Goal: Task Accomplishment & Management: Use online tool/utility

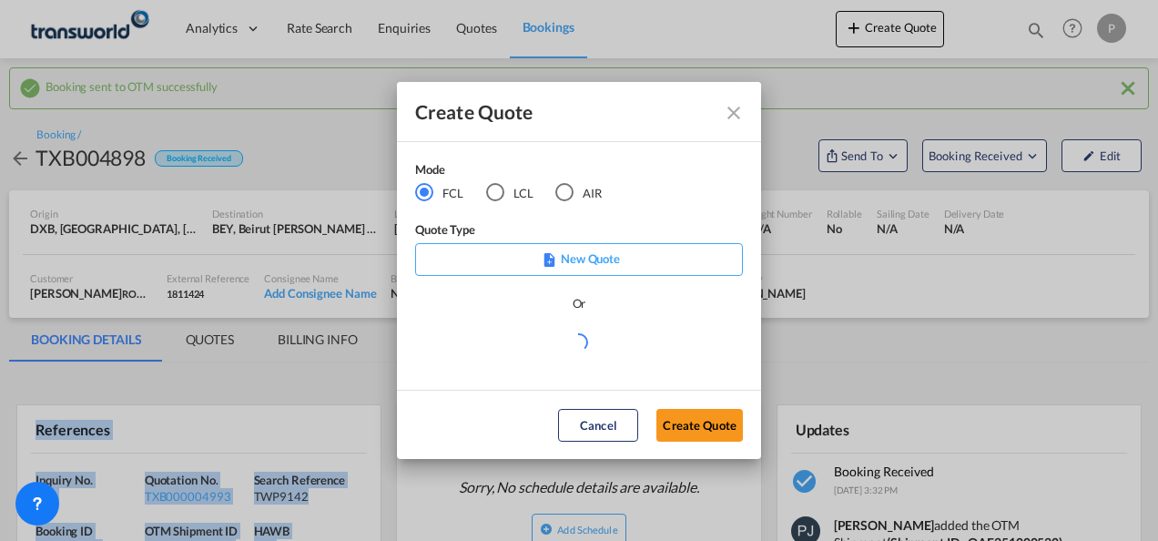
scroll to position [182, 0]
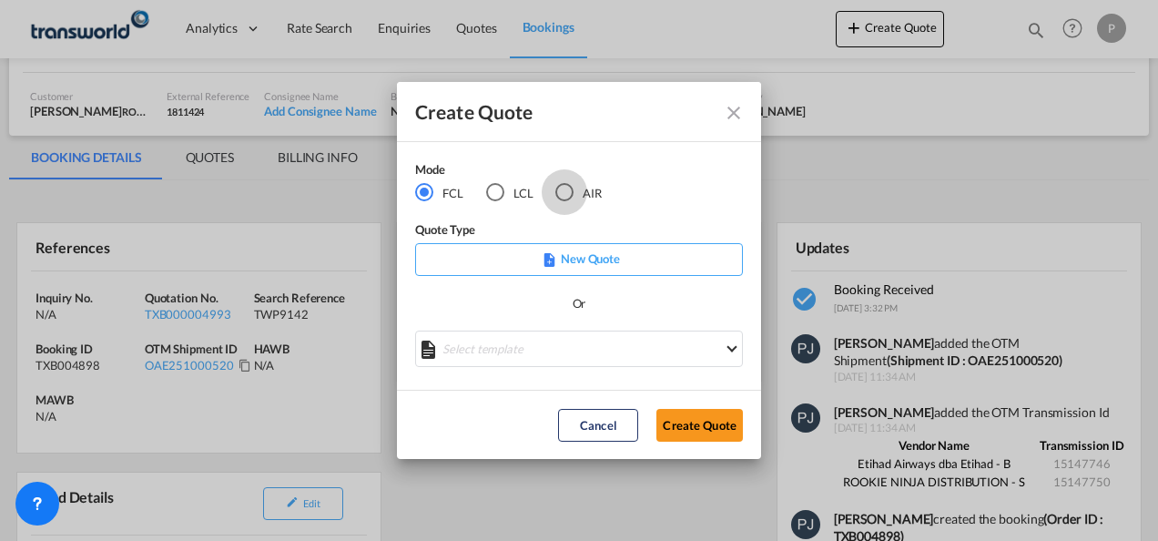
click at [568, 187] on div "AIR" at bounding box center [564, 192] width 18 height 18
click at [698, 428] on button "Create Quote" at bounding box center [699, 425] width 86 height 33
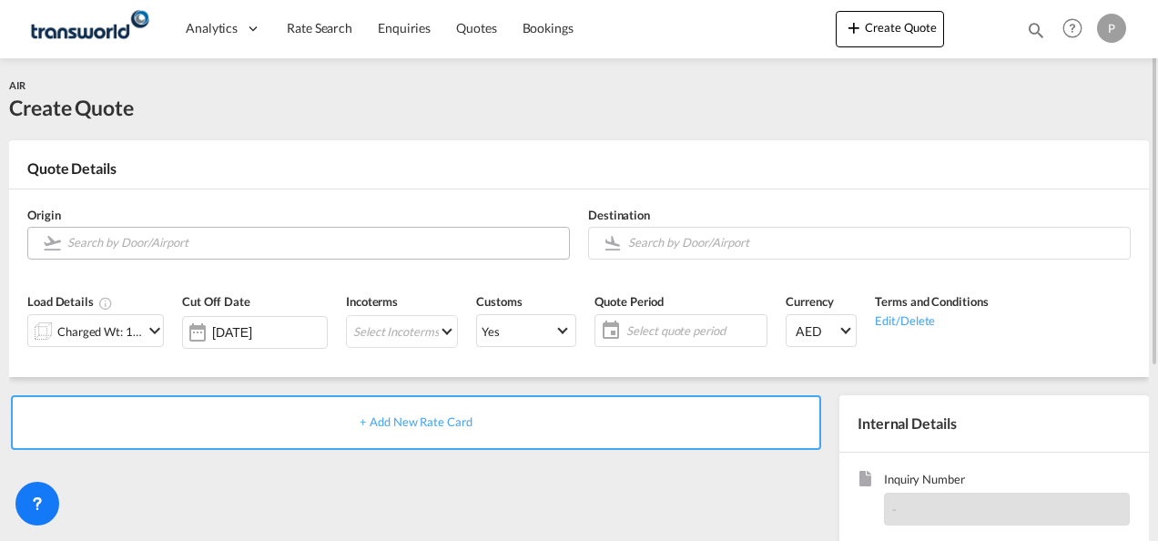
click at [183, 247] on input "Search by Door/Airport" at bounding box center [313, 243] width 493 height 32
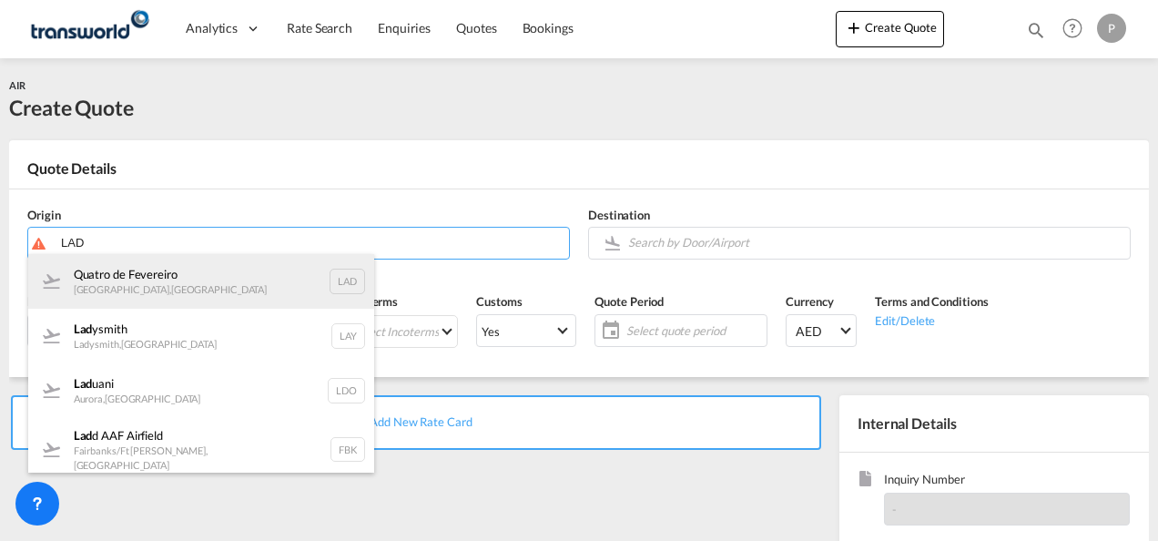
click at [193, 277] on div "Quatro de Fevereiro [GEOGRAPHIC_DATA] , [GEOGRAPHIC_DATA] LAD" at bounding box center [201, 281] width 346 height 55
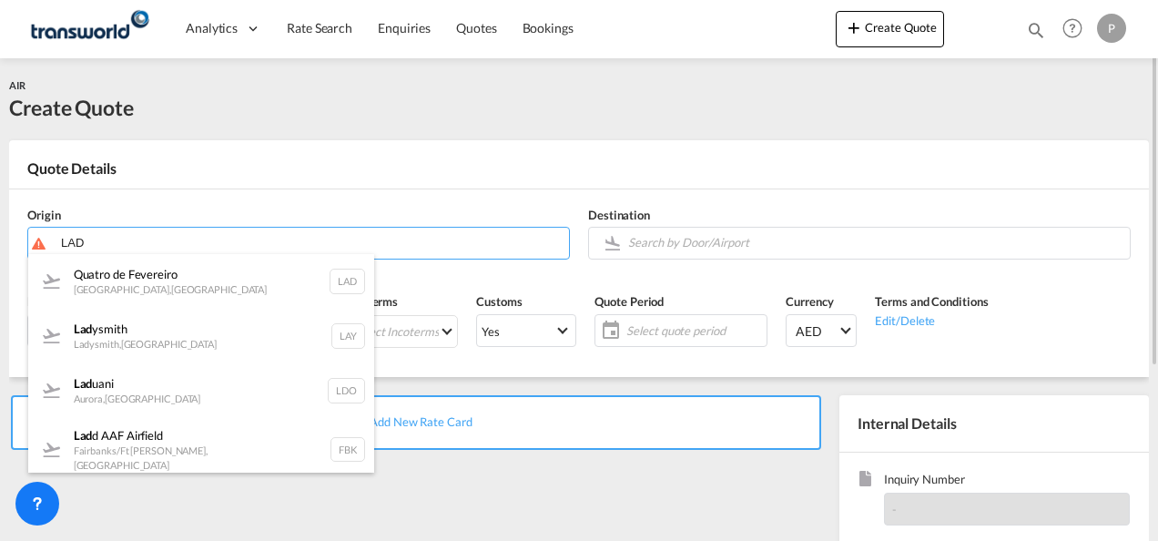
type input "Quatro de Fevereiro, [GEOGRAPHIC_DATA], LAD"
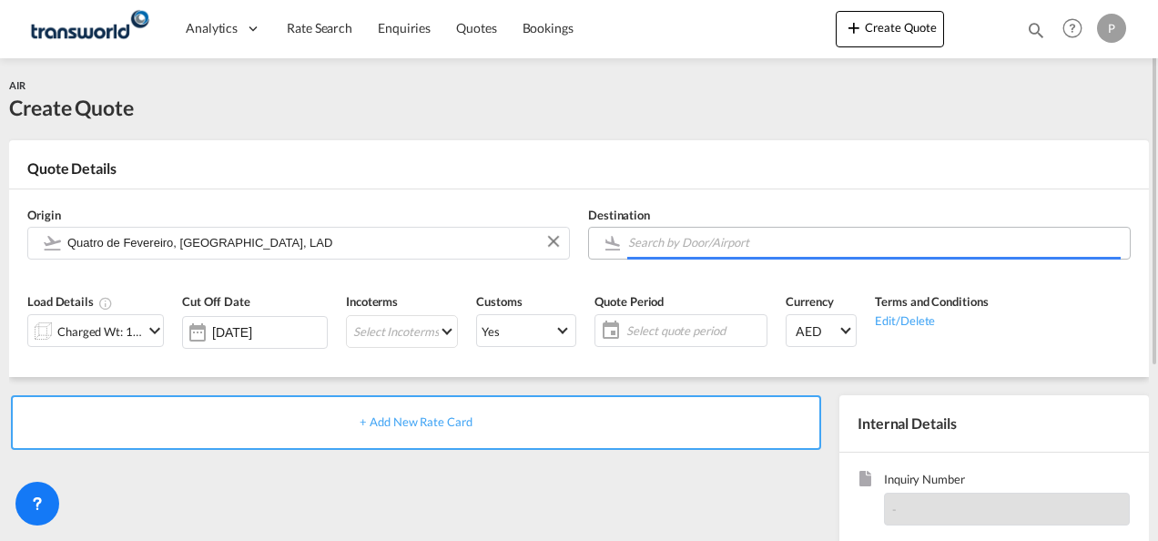
click at [761, 244] on input "Search by Door/Airport" at bounding box center [874, 243] width 493 height 32
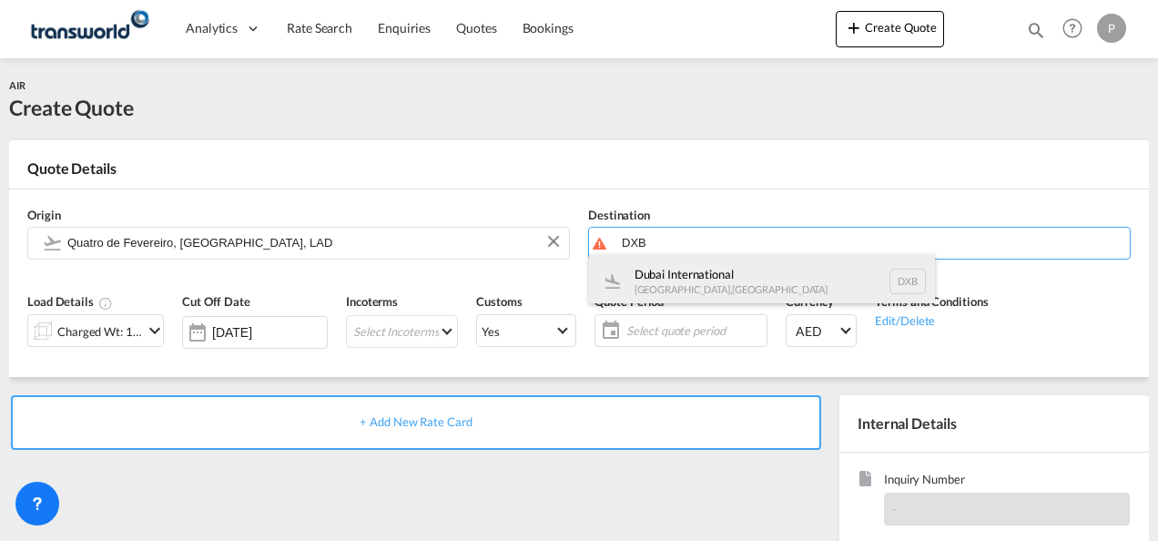
click at [724, 279] on div "Dubai International [GEOGRAPHIC_DATA] , [GEOGRAPHIC_DATA] DXB" at bounding box center [762, 281] width 346 height 55
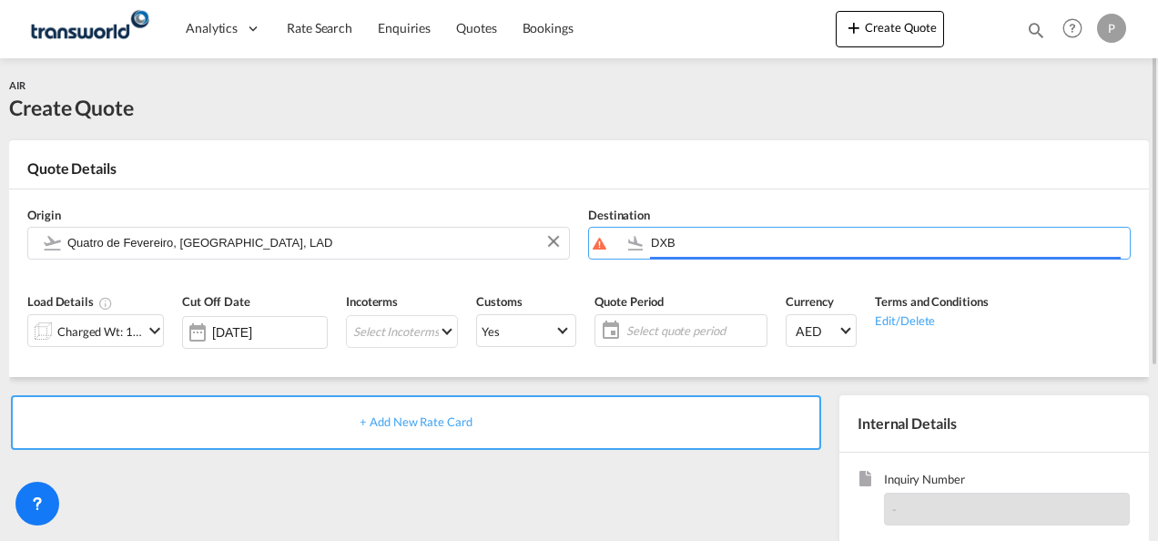
type input "Dubai International, [GEOGRAPHIC_DATA], DXB"
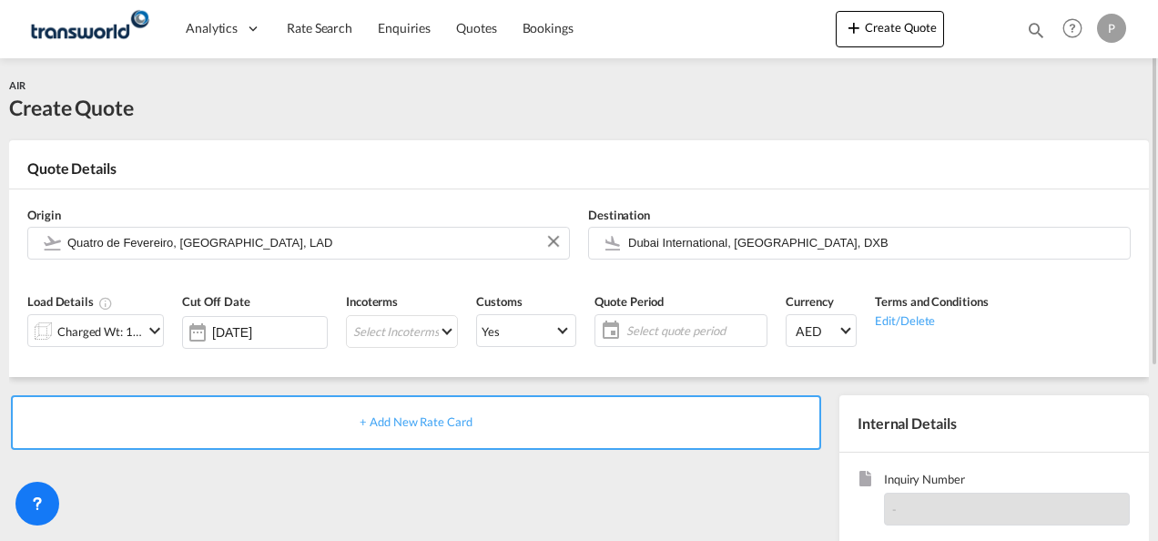
click at [96, 330] on div "Charged Wt: 1.00 KG" at bounding box center [100, 331] width 86 height 25
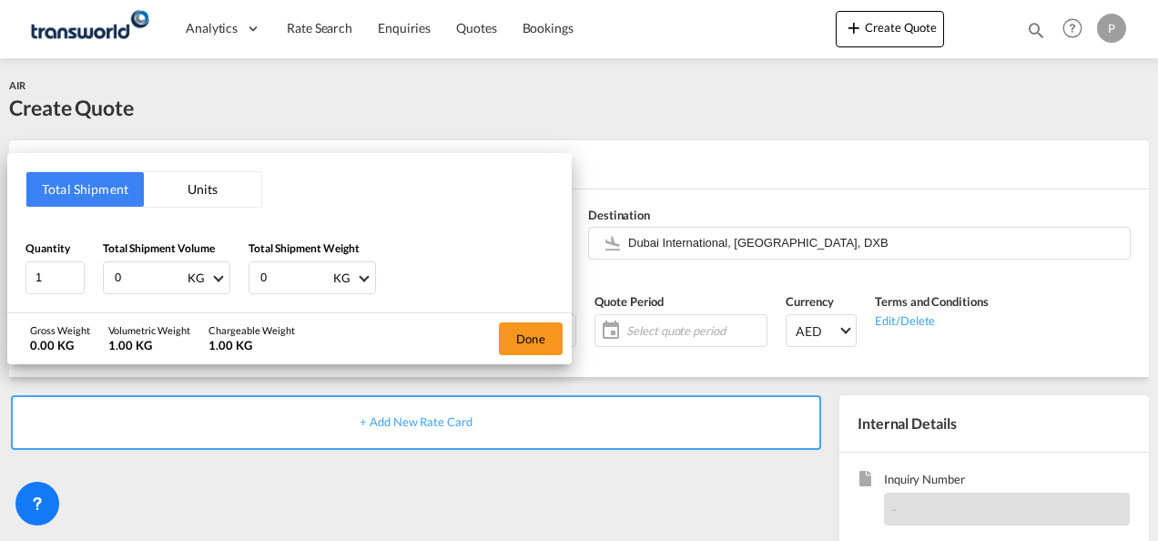
drag, startPoint x: 155, startPoint y: 269, endPoint x: -4, endPoint y: 177, distance: 183.6
click at [0, 177] on html "Analytics Dashboard Rate Search Enquiries Quotes Bookings Analytics" at bounding box center [579, 270] width 1158 height 541
type input "470"
click at [538, 336] on button "Done" at bounding box center [531, 338] width 64 height 33
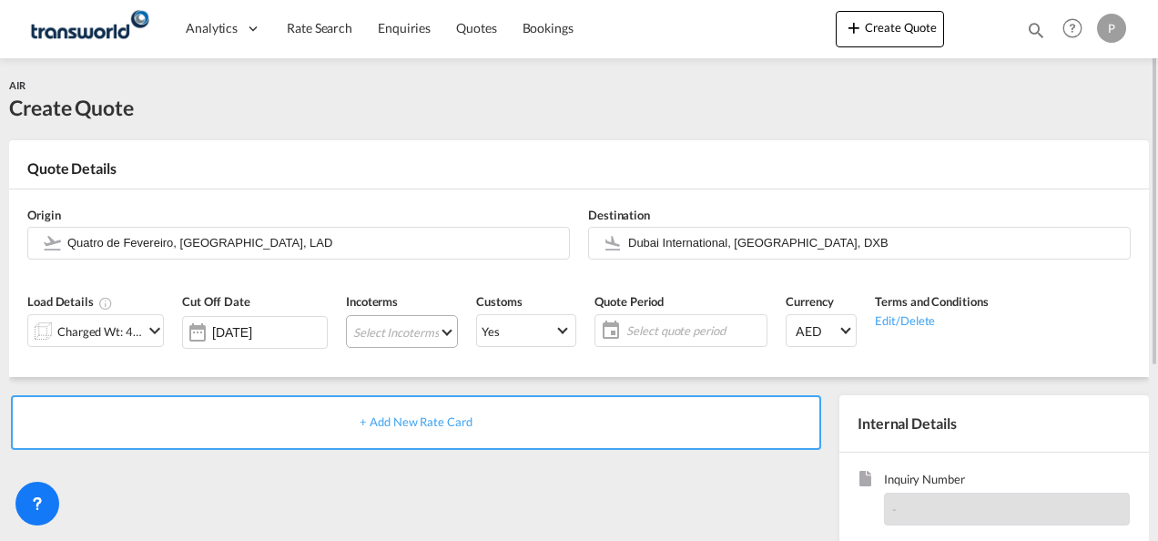
click at [406, 330] on md-select "Select Incoterms CIP - export Carriage and Insurance Paid to DDP - export Deliv…" at bounding box center [402, 331] width 112 height 33
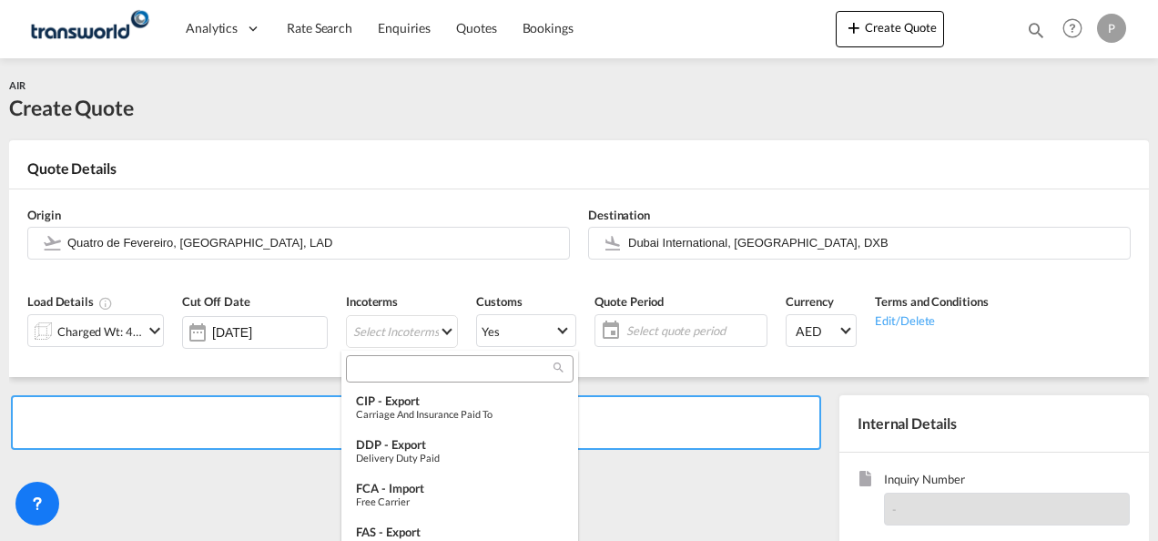
click at [401, 364] on input "search" at bounding box center [452, 369] width 202 height 16
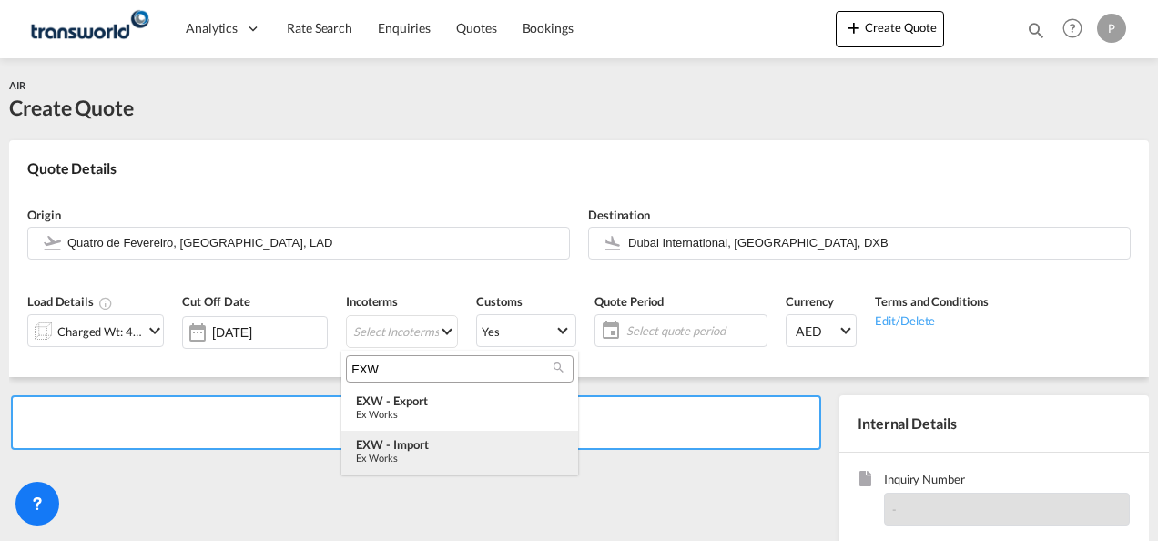
type input "EXW"
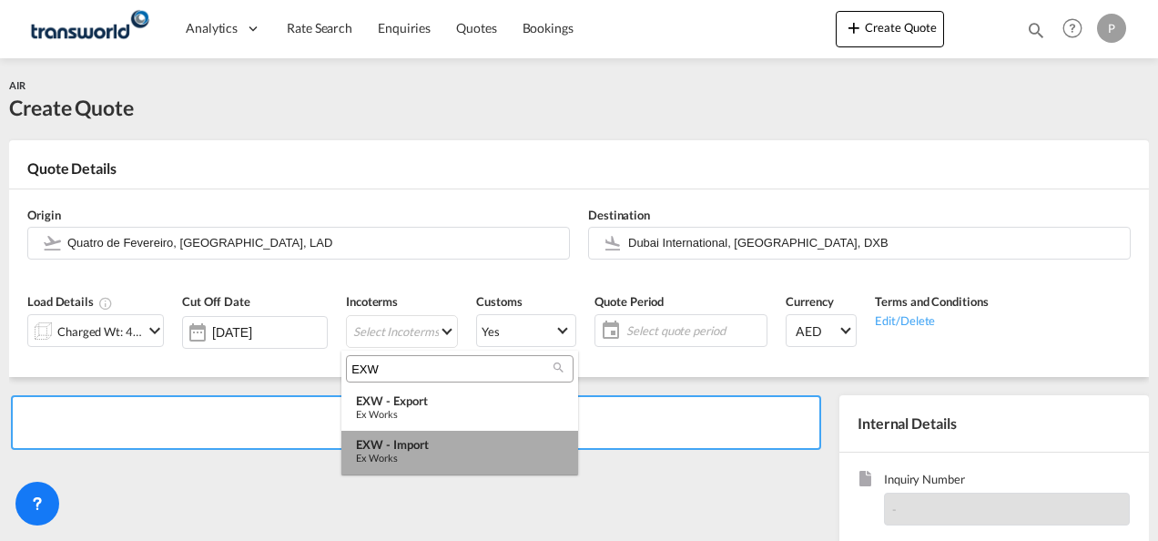
click at [403, 449] on div "EXW - import" at bounding box center [460, 444] width 208 height 15
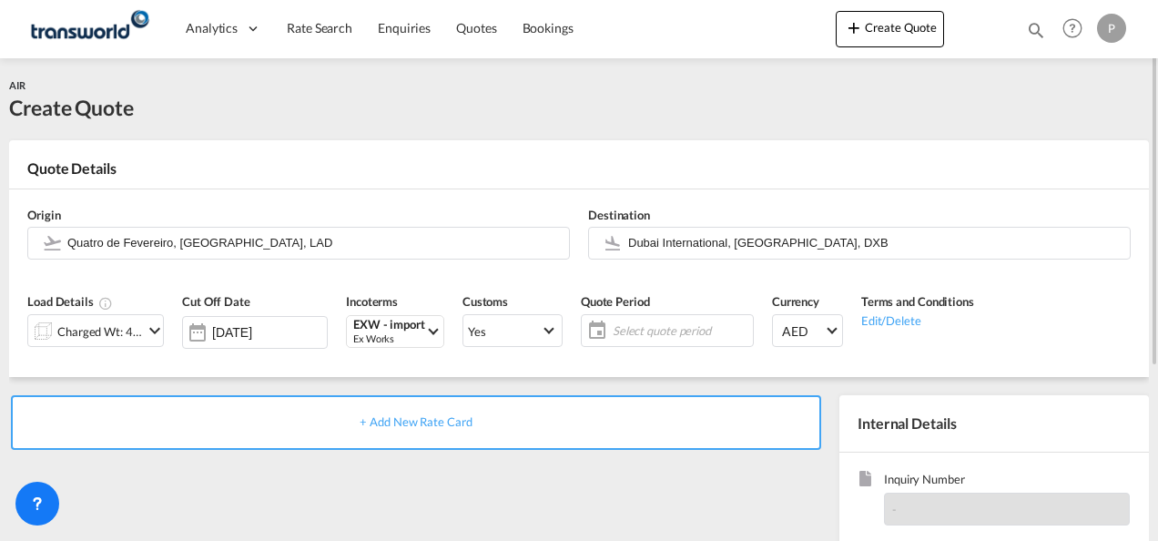
click at [629, 322] on span "Select quote period" at bounding box center [681, 330] width 136 height 16
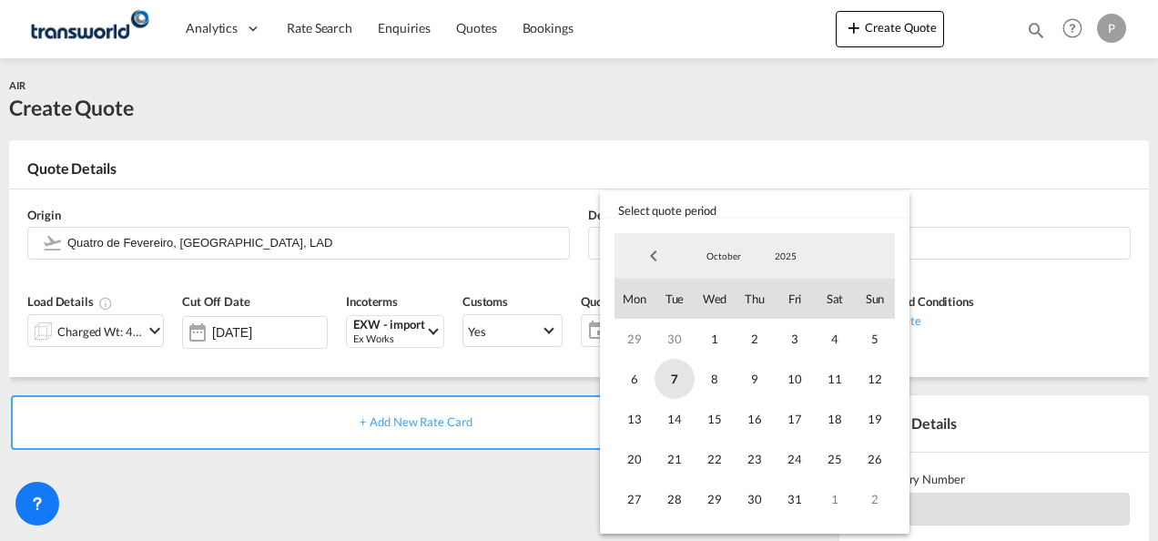
click at [676, 378] on span "7" at bounding box center [675, 379] width 40 height 40
click at [803, 500] on span "31" at bounding box center [795, 499] width 40 height 40
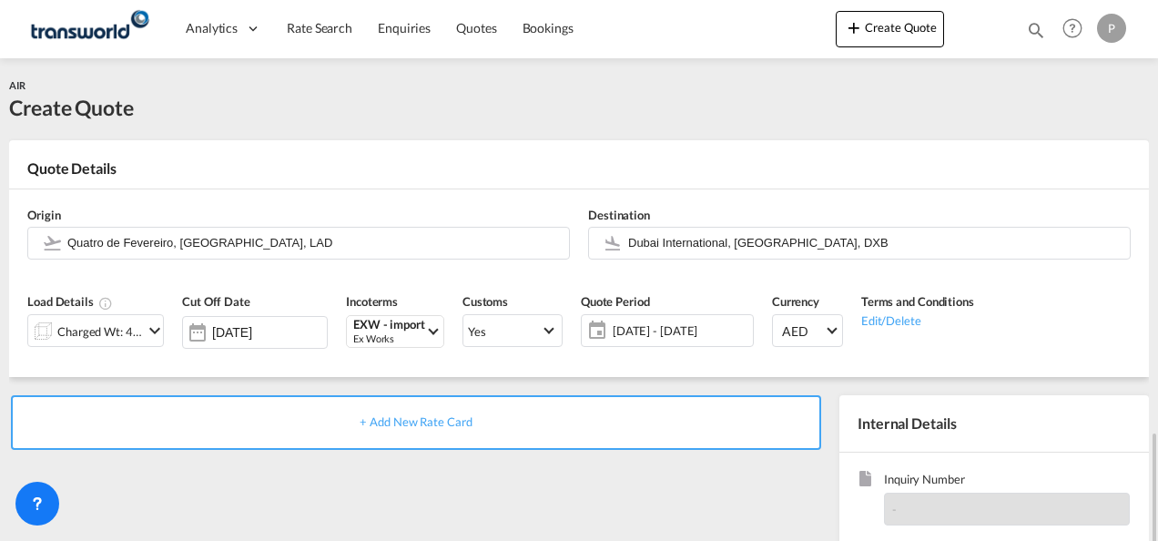
scroll to position [257, 0]
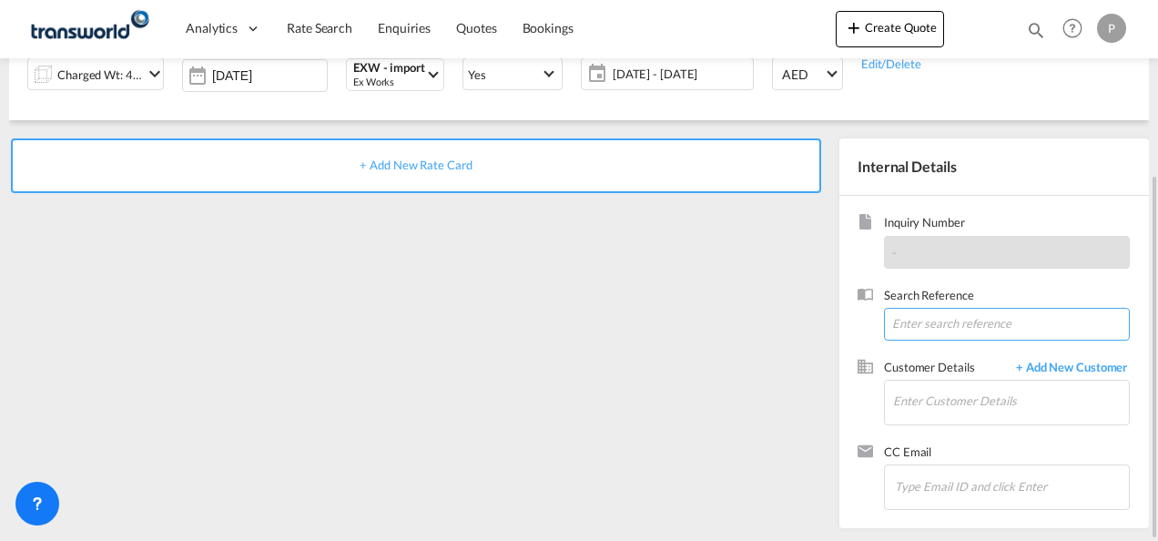
click at [920, 317] on input at bounding box center [1007, 324] width 246 height 33
paste input "TWP9094"
type input "TWP9094"
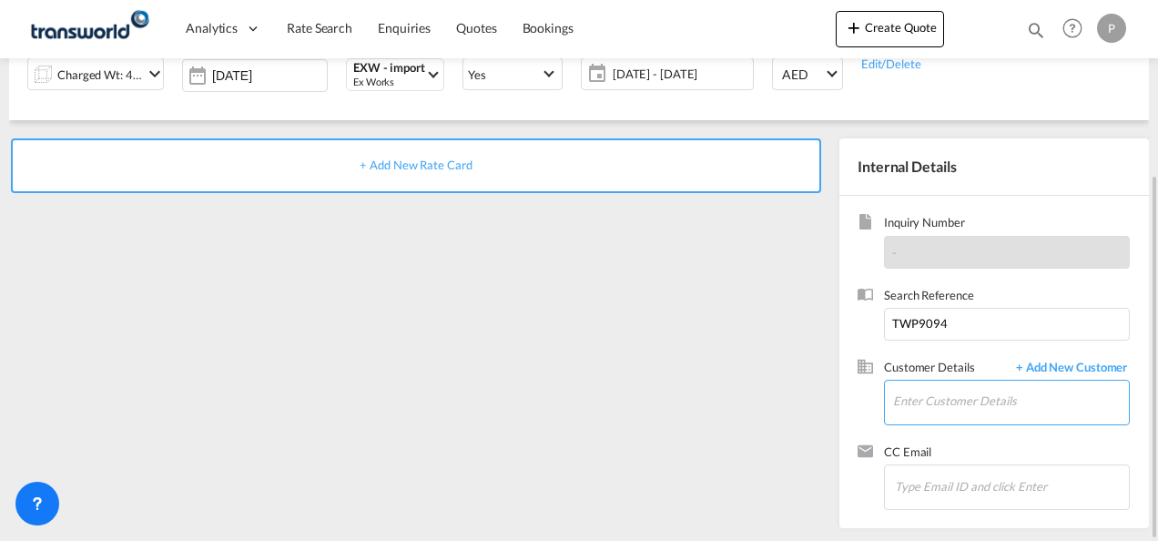
click at [970, 406] on input "Enter Customer Details" at bounding box center [1011, 401] width 236 height 41
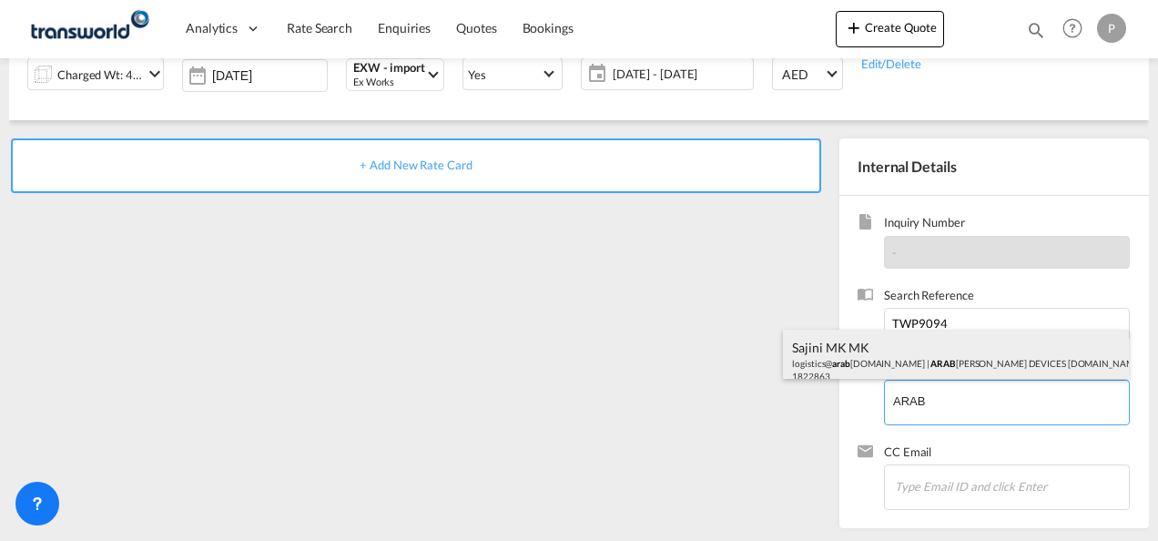
click at [910, 355] on div "Sajini MK MK logistics@ arab [DOMAIN_NAME] | ARAB IAN CALIBRATION DEVICES [DOMA…" at bounding box center [956, 361] width 346 height 62
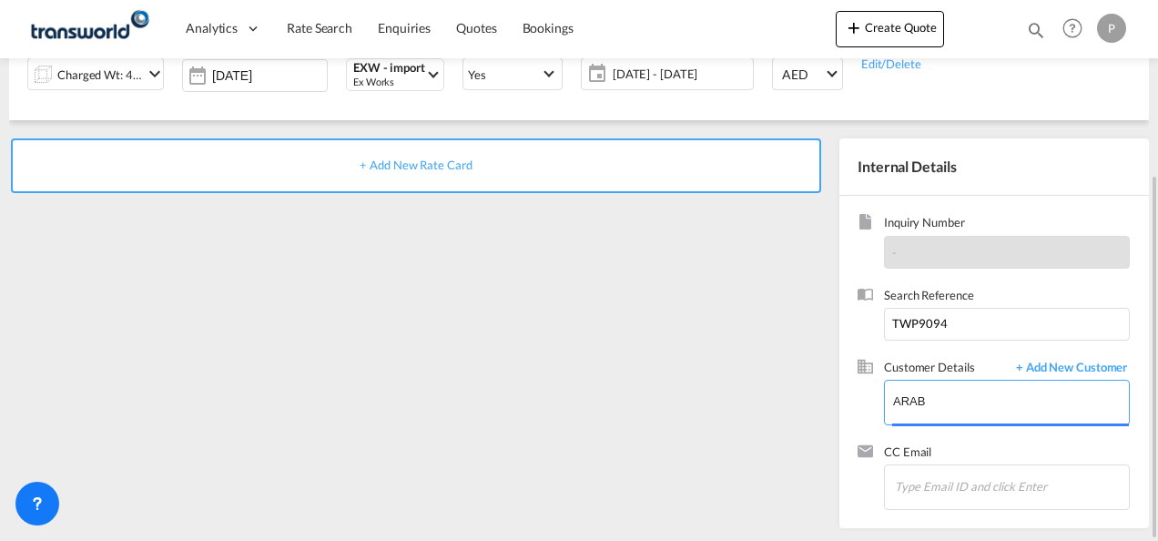
type input "ARABIAN CALIBRATION DEVICES [DOMAIN_NAME], Sajini MK MK, [EMAIL_ADDRESS][DOMAIN…"
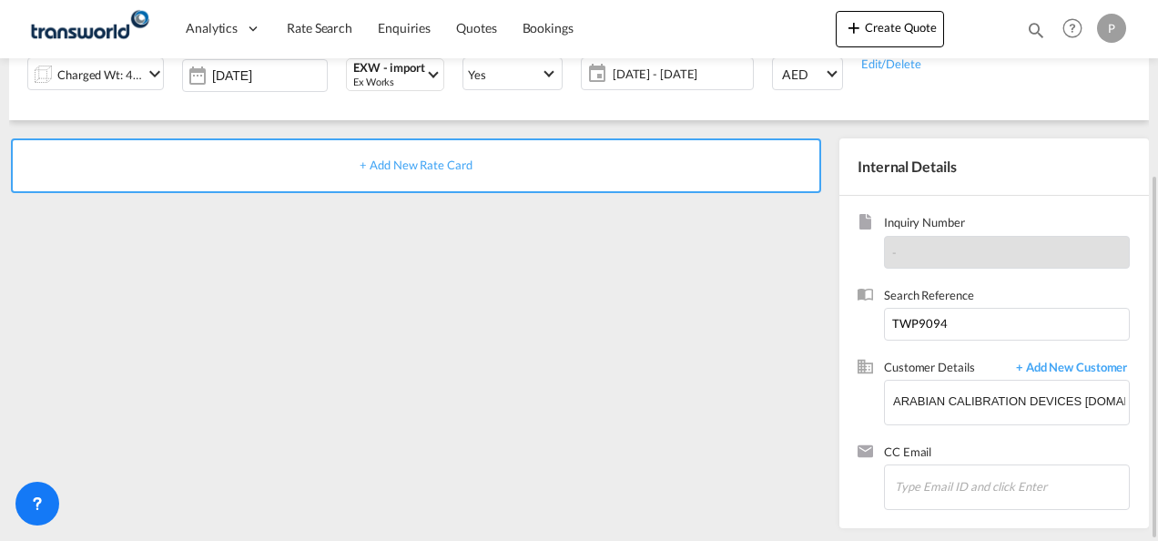
click at [422, 161] on span "+ Add New Rate Card" at bounding box center [416, 165] width 112 height 15
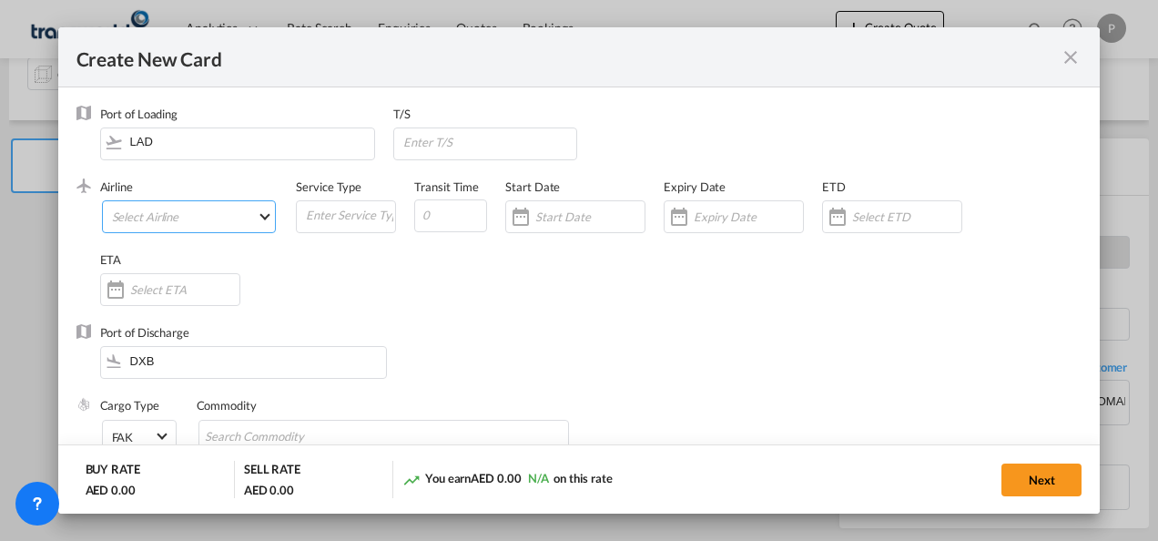
click at [191, 219] on md-select "Select Airline AIR EXPRESS S.A. (1166- / -) CMA CGM Air Cargo (1140-2C / -) DDW…" at bounding box center [189, 216] width 175 height 33
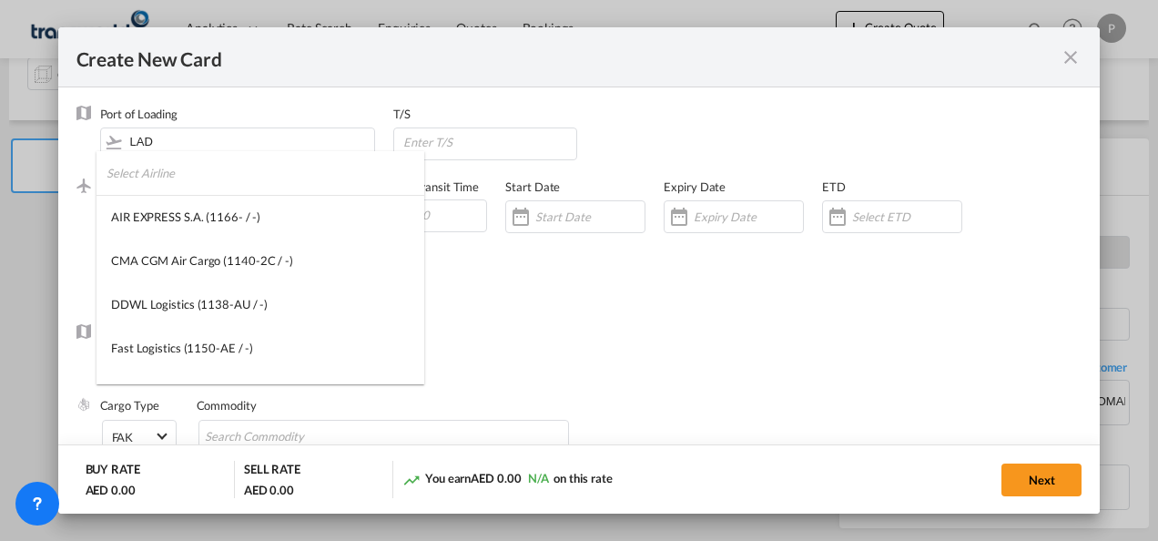
click at [212, 180] on input "search" at bounding box center [266, 173] width 318 height 44
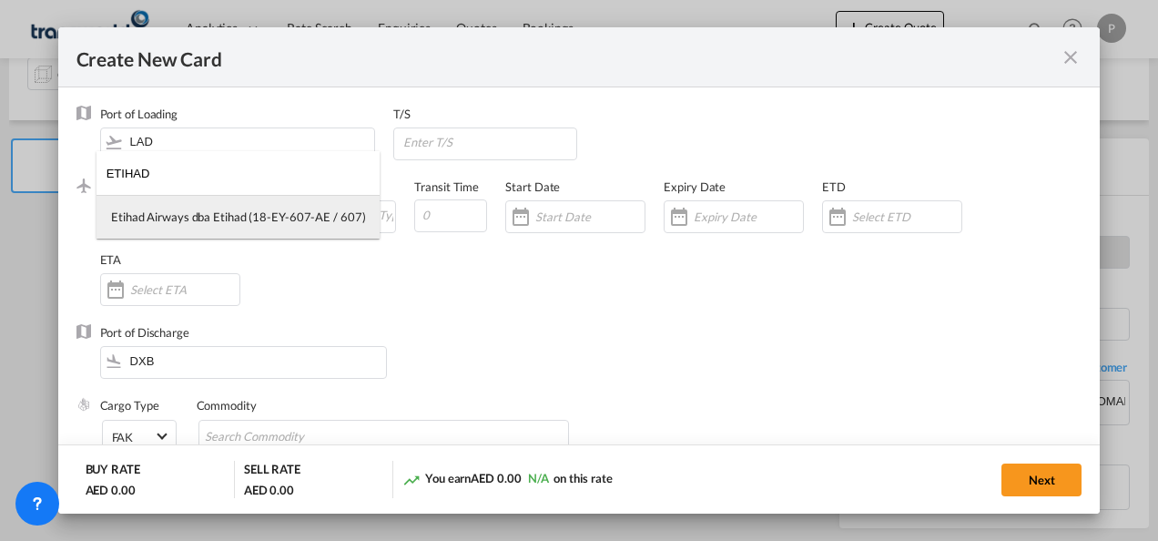
type input "ETIHAD"
click at [228, 222] on div "Etihad Airways dba Etihad (18-EY-607-AE / 607)" at bounding box center [238, 216] width 254 height 16
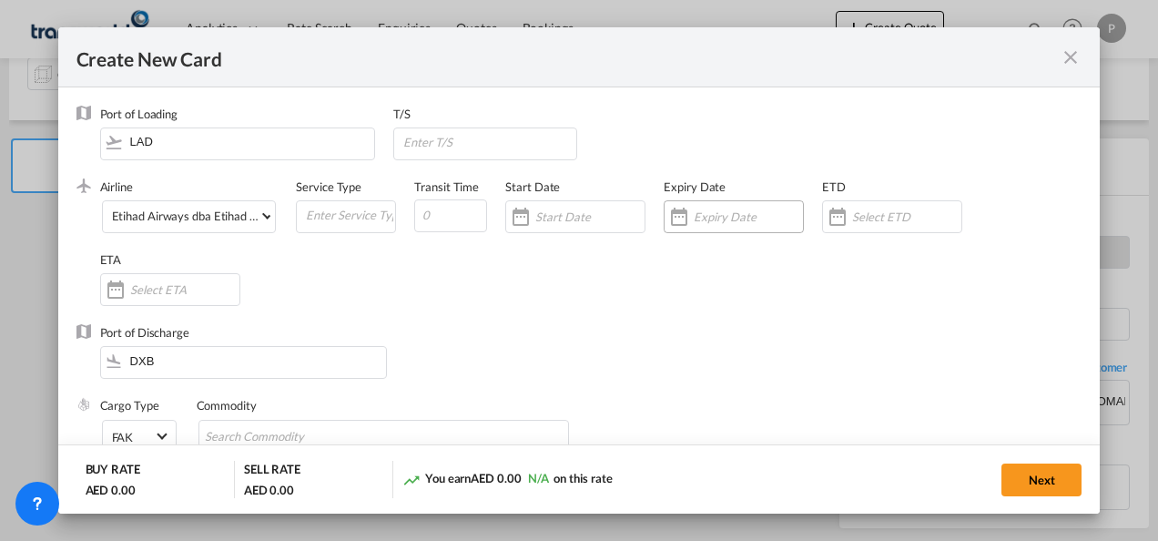
click at [717, 213] on input "Create New Card ..." at bounding box center [748, 216] width 109 height 15
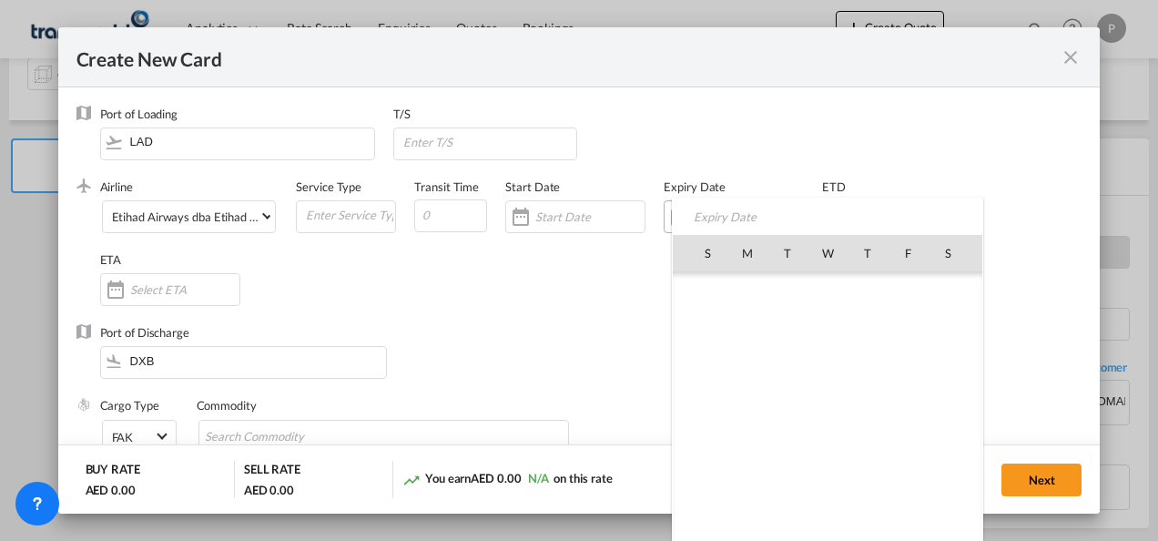
scroll to position [421966, 0]
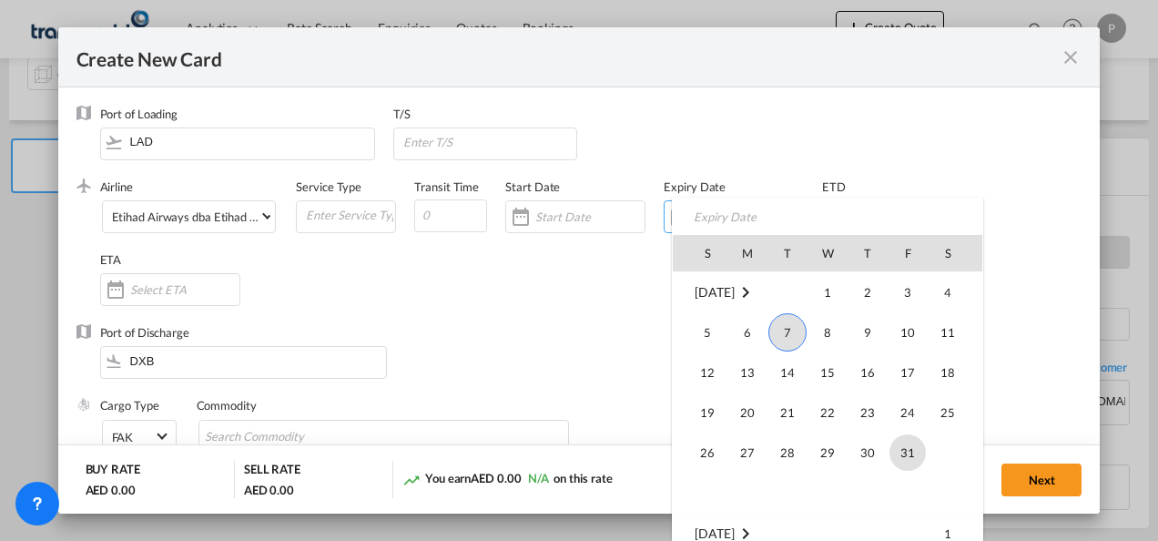
click at [899, 444] on span "31" at bounding box center [907, 452] width 36 height 36
type input "[DATE]"
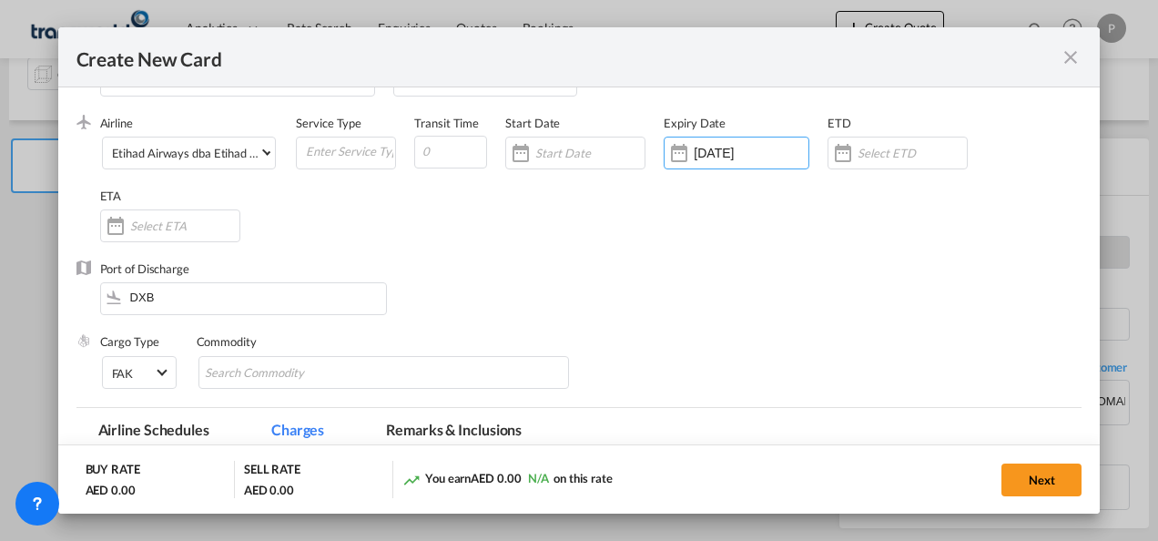
scroll to position [182, 0]
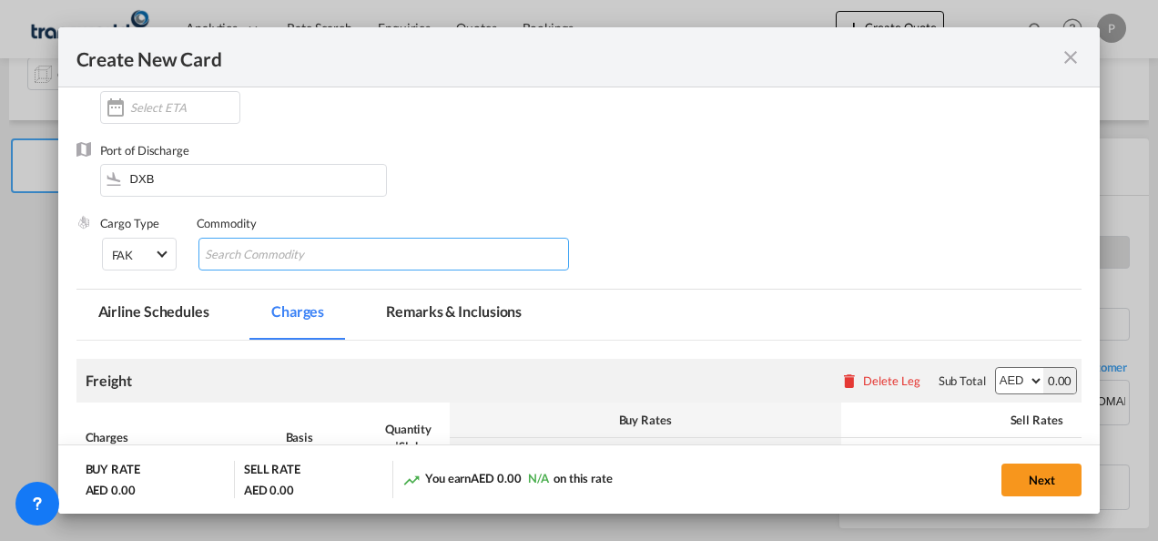
click at [280, 251] on input "Chips input." at bounding box center [288, 254] width 167 height 29
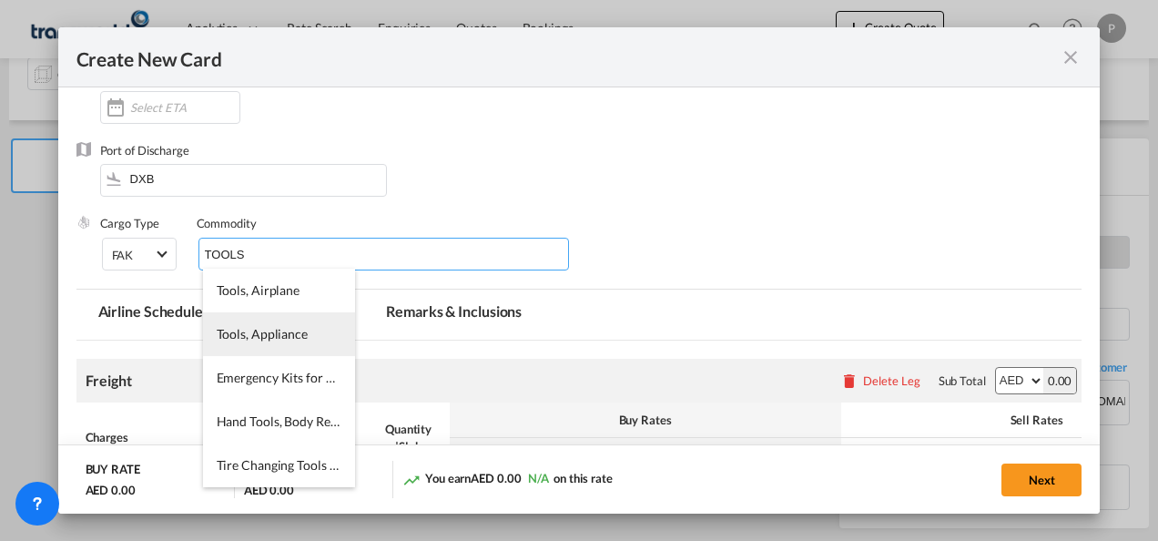
type input "TOOLS"
click at [275, 330] on span "Tools, Appliance" at bounding box center [262, 333] width 91 height 15
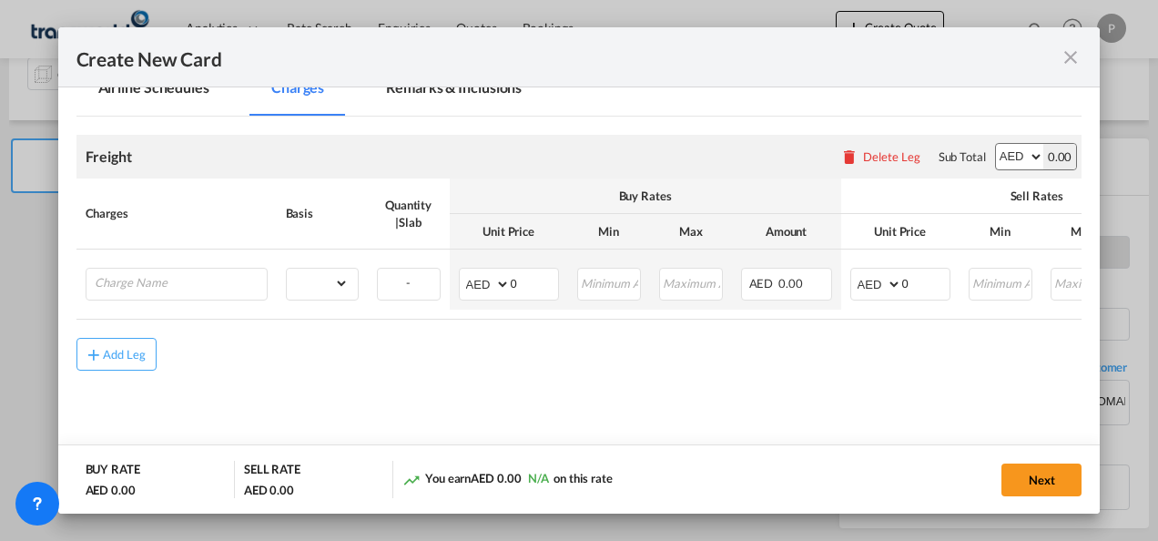
scroll to position [432, 0]
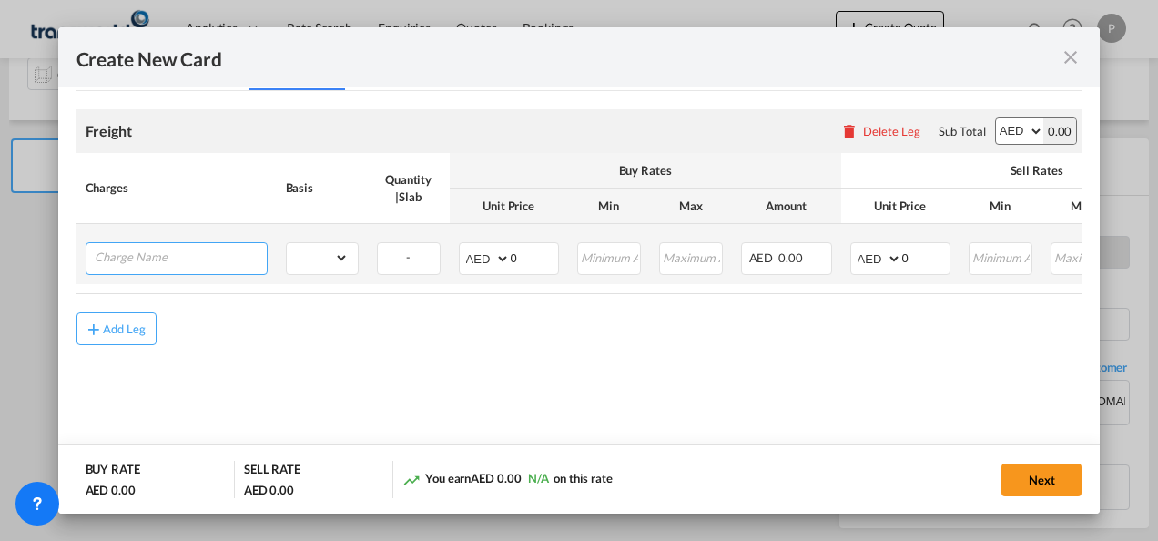
click at [165, 258] on input "Charge Name" at bounding box center [181, 256] width 172 height 27
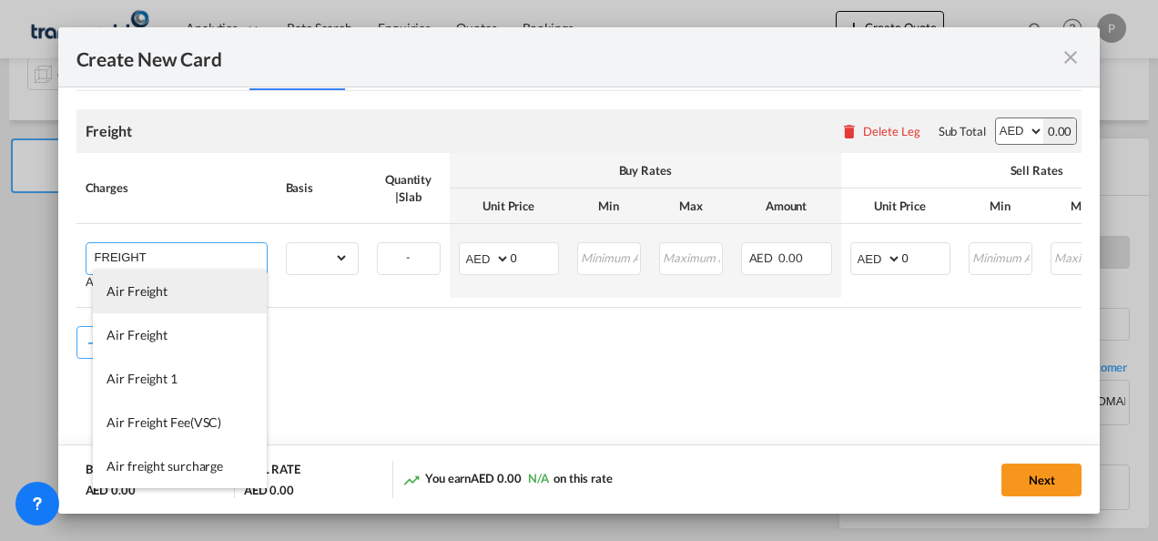
click at [147, 300] on li "Air Freight" at bounding box center [180, 291] width 174 height 44
type input "Air Freight"
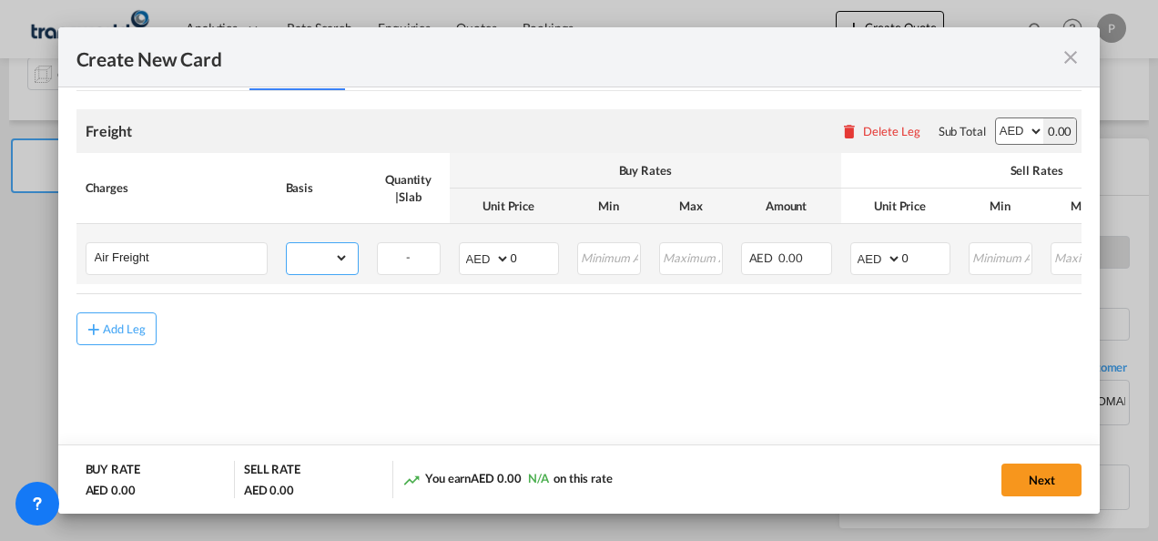
click at [338, 259] on select "gross_weight volumetric_weight per_shipment per_bl per_km % on air freight per_…" at bounding box center [318, 257] width 62 height 29
select select "per_shipment"
click at [287, 243] on select "gross_weight volumetric_weight per_shipment per_bl per_km % on air freight per_…" at bounding box center [318, 257] width 62 height 29
click at [530, 255] on input "0" at bounding box center [534, 256] width 47 height 27
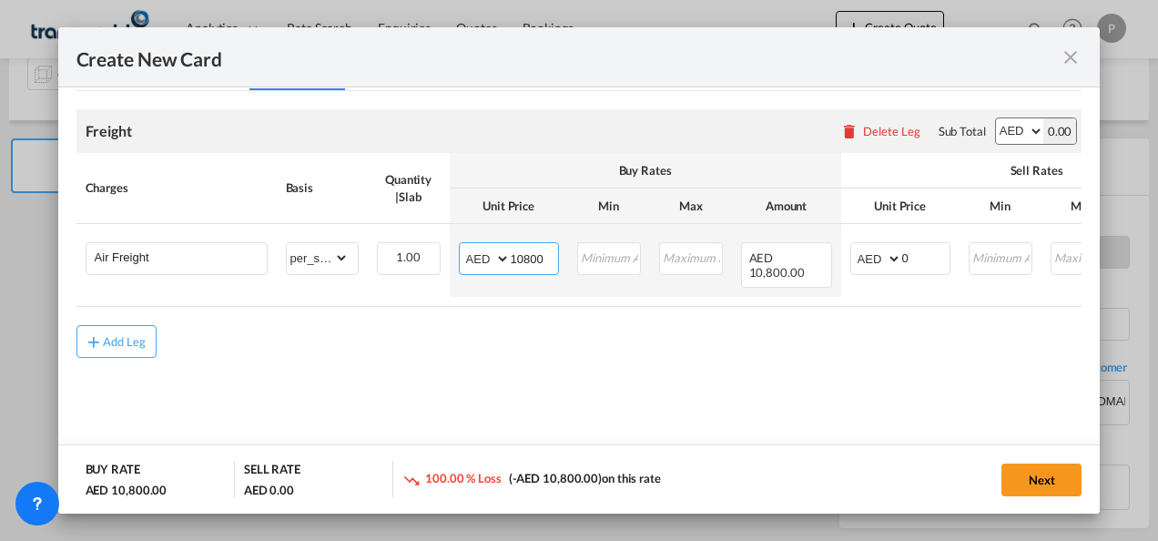
type input "10800"
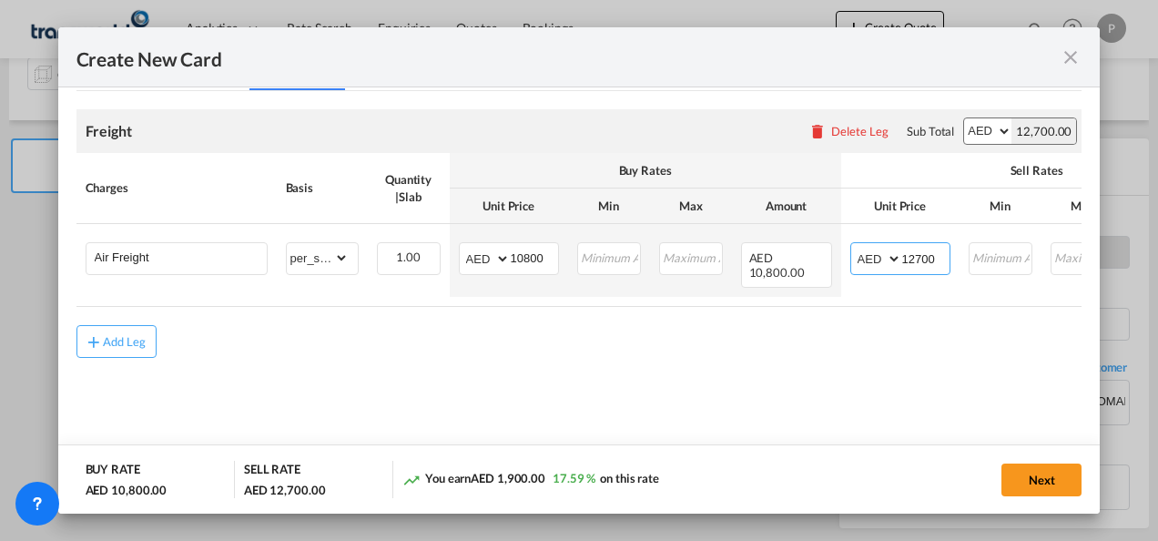
type input "12700"
click at [1043, 478] on button "Next" at bounding box center [1041, 479] width 80 height 33
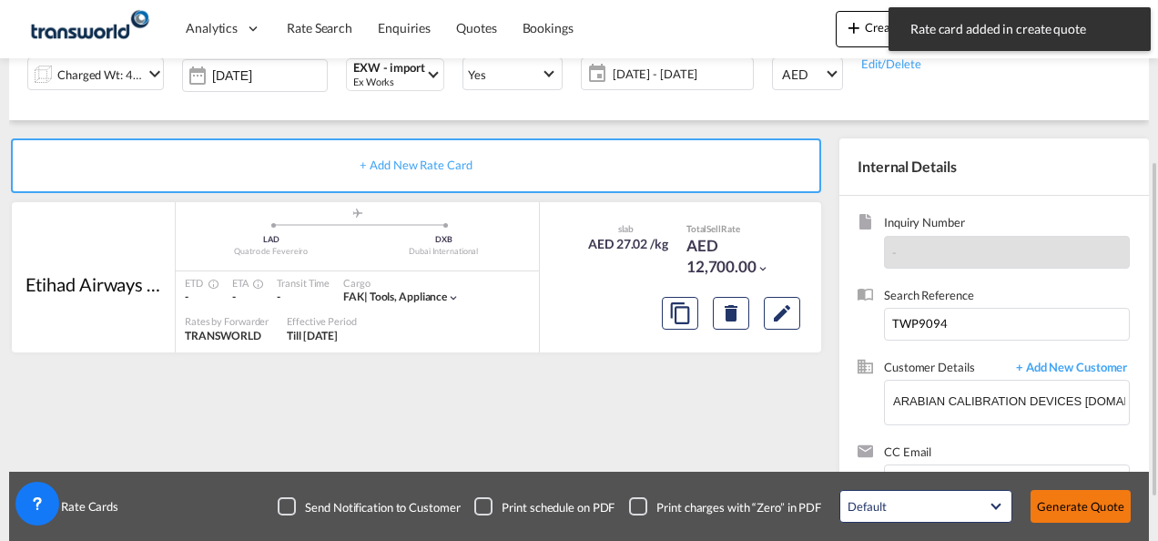
click at [1069, 503] on button "Generate Quote" at bounding box center [1081, 506] width 100 height 33
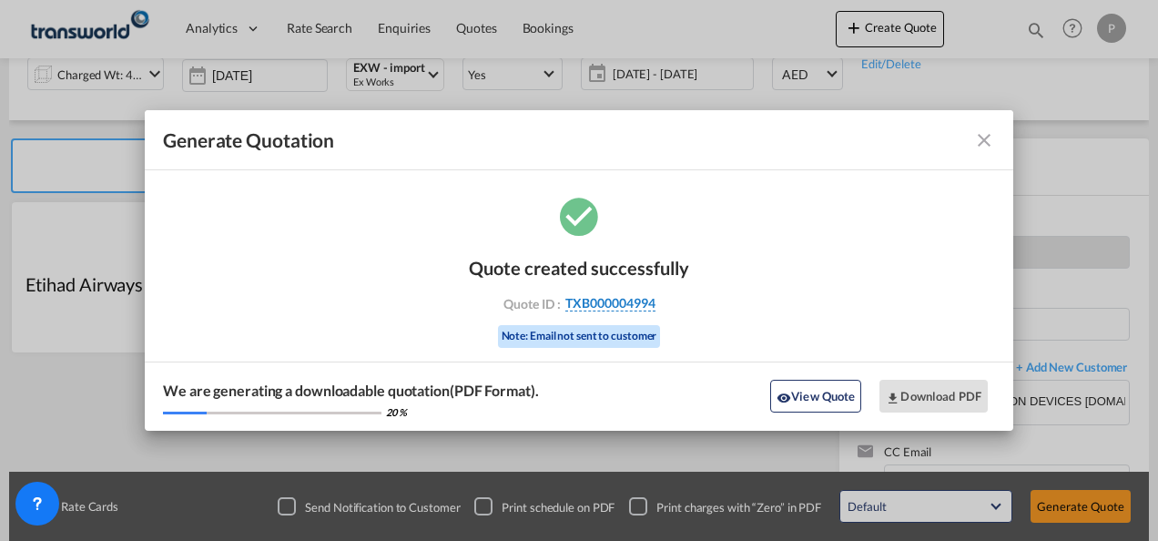
click at [603, 300] on span "TXB000004994" at bounding box center [610, 303] width 90 height 16
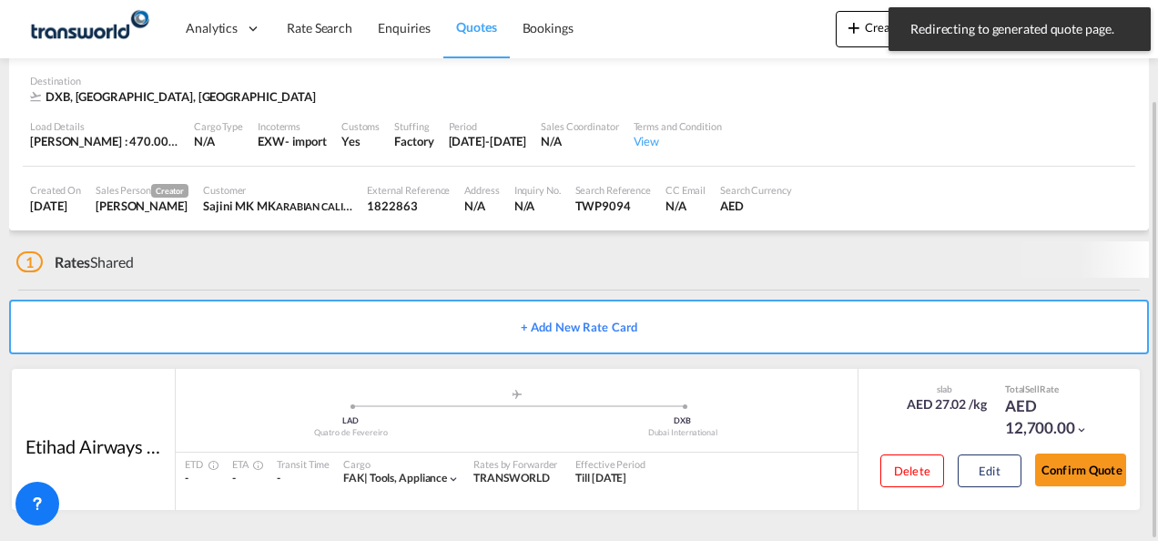
scroll to position [111, 0]
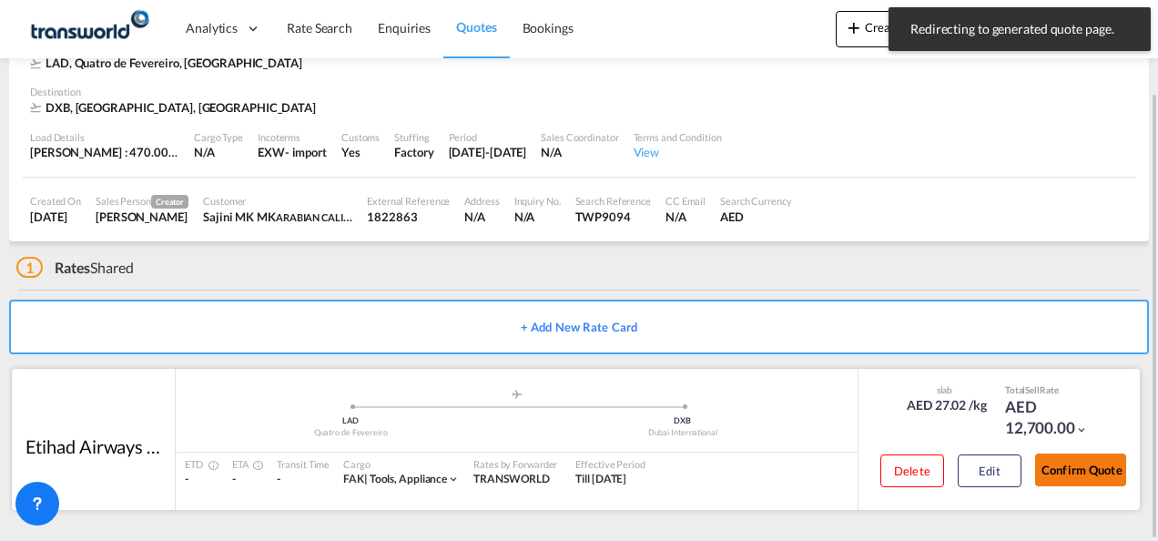
click at [1088, 466] on button "Confirm Quote" at bounding box center [1080, 469] width 91 height 33
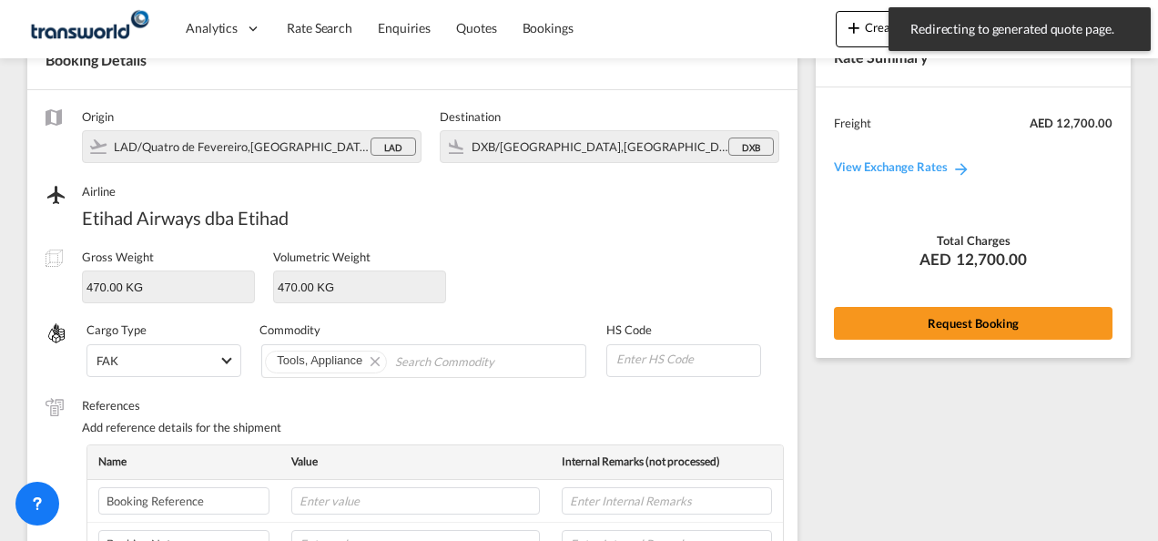
scroll to position [676, 0]
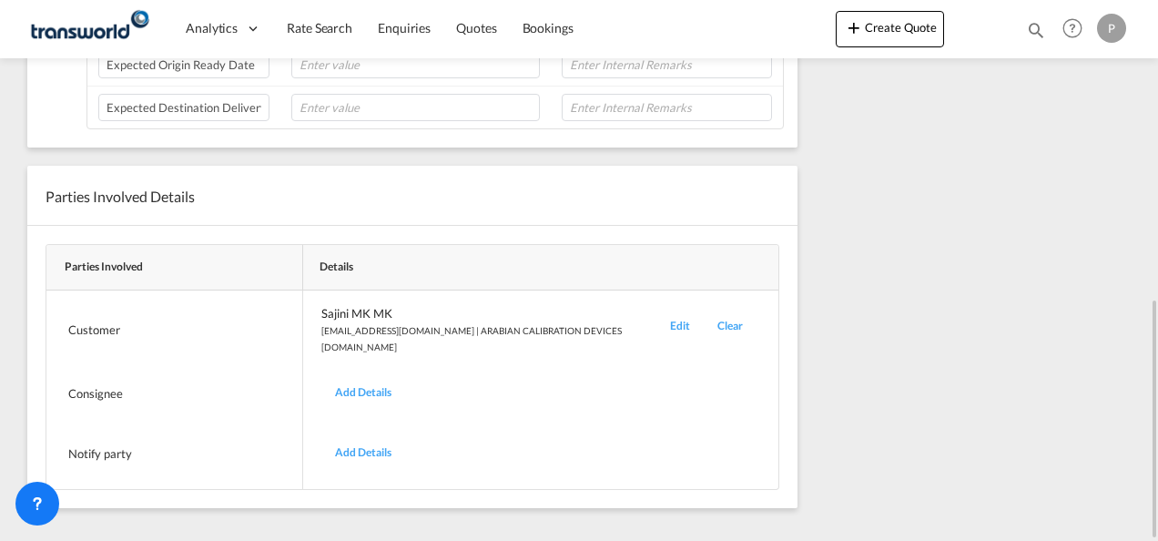
click at [656, 316] on div "Edit" at bounding box center [679, 330] width 47 height 50
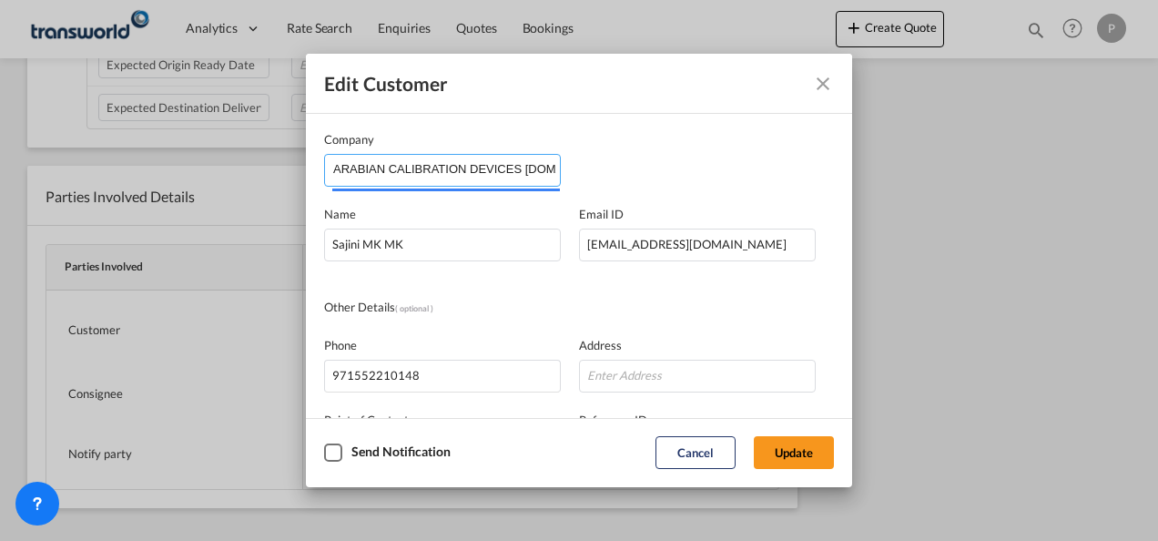
click at [536, 168] on input "ARABIAN CALIBRATION DEVICES [DOMAIN_NAME]" at bounding box center [446, 168] width 227 height 27
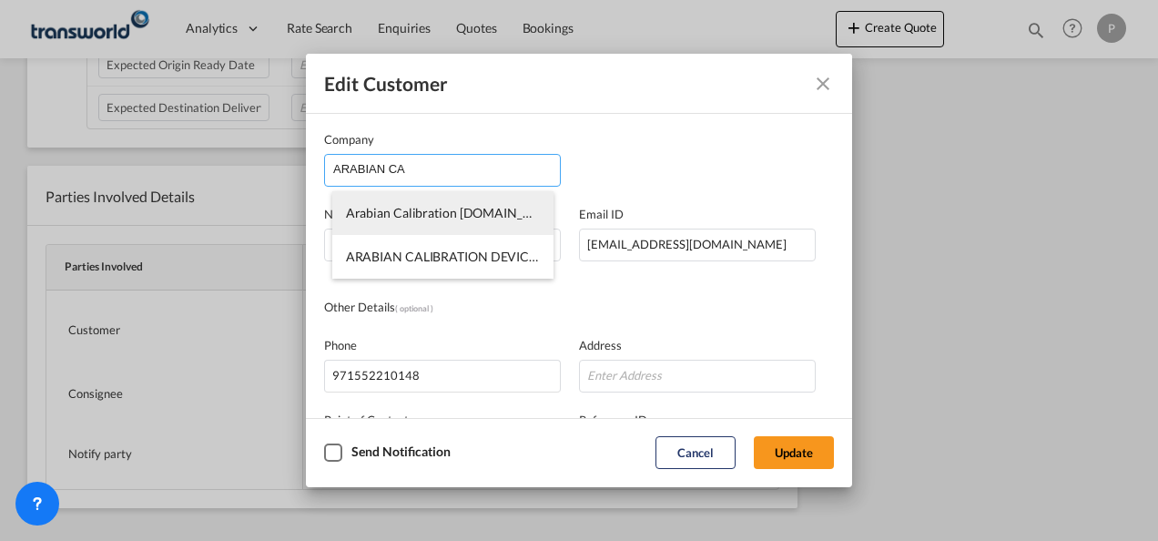
click at [401, 217] on span "Arabian Calibration [DOMAIN_NAME]" at bounding box center [455, 212] width 219 height 15
type input "Arabian Calibration [DOMAIN_NAME]"
type input "552210148"
type input "1380207"
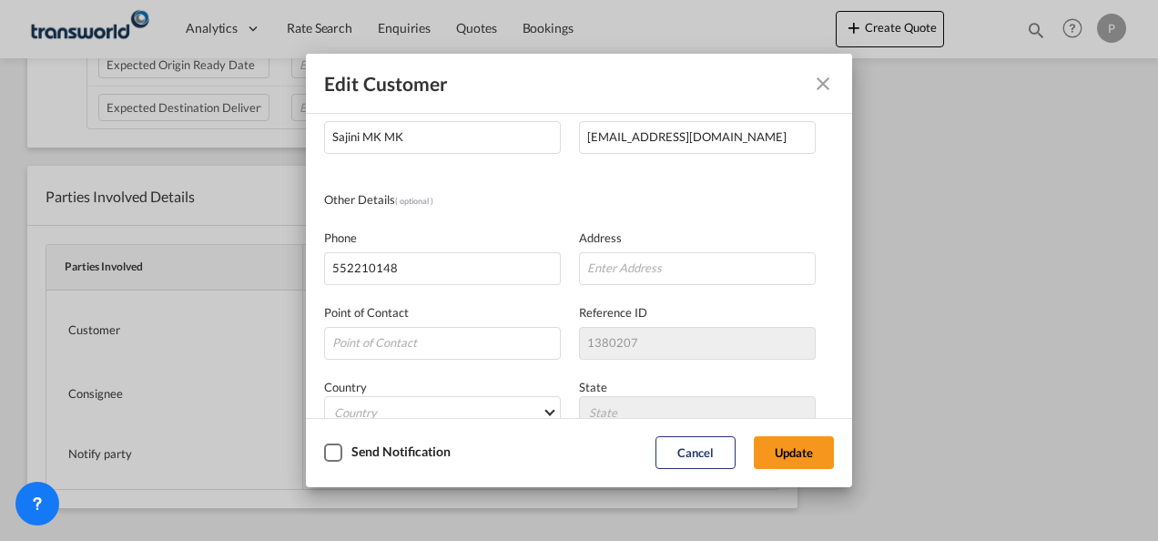
scroll to position [182, 0]
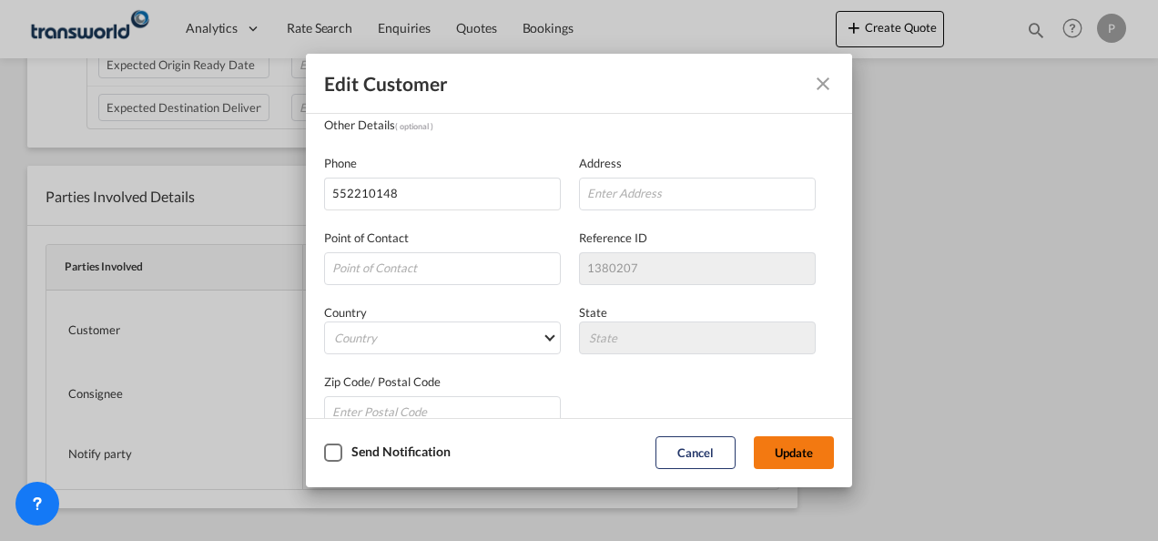
click at [808, 450] on button "Update" at bounding box center [794, 452] width 80 height 33
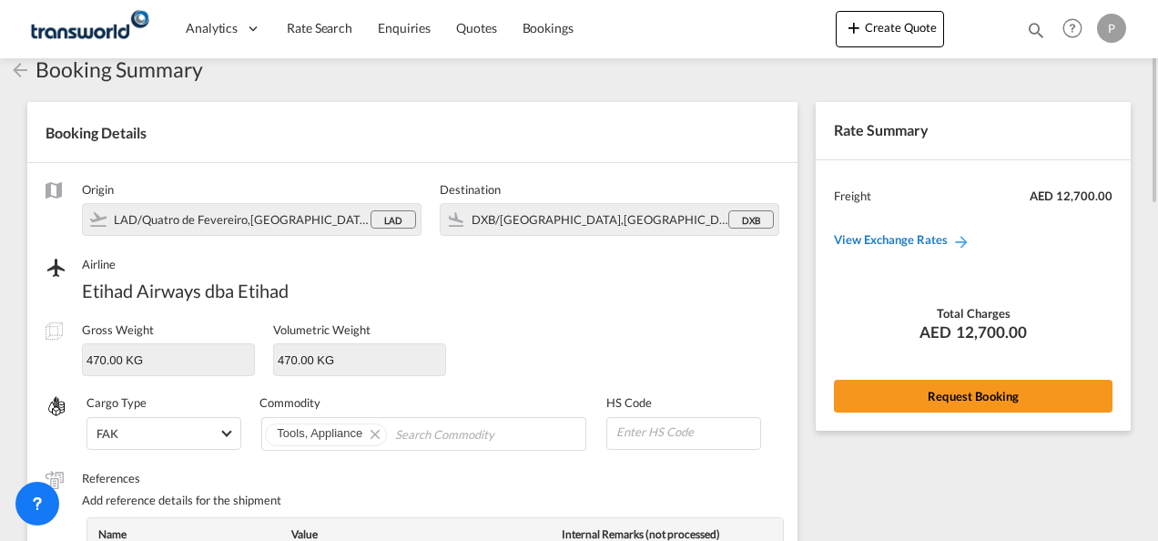
scroll to position [0, 0]
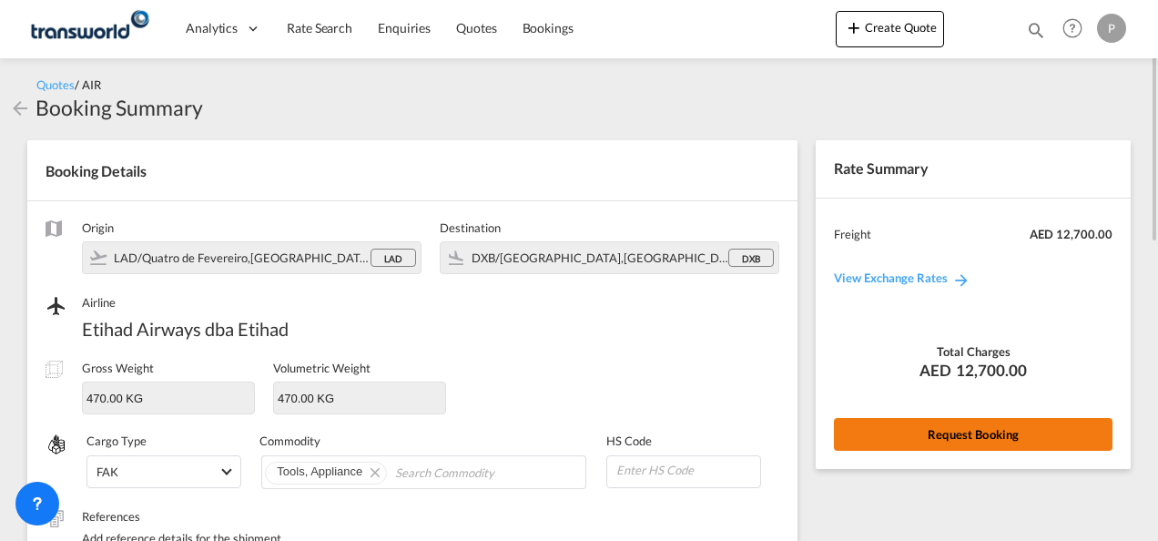
click at [945, 432] on button "Request Booking" at bounding box center [973, 434] width 279 height 33
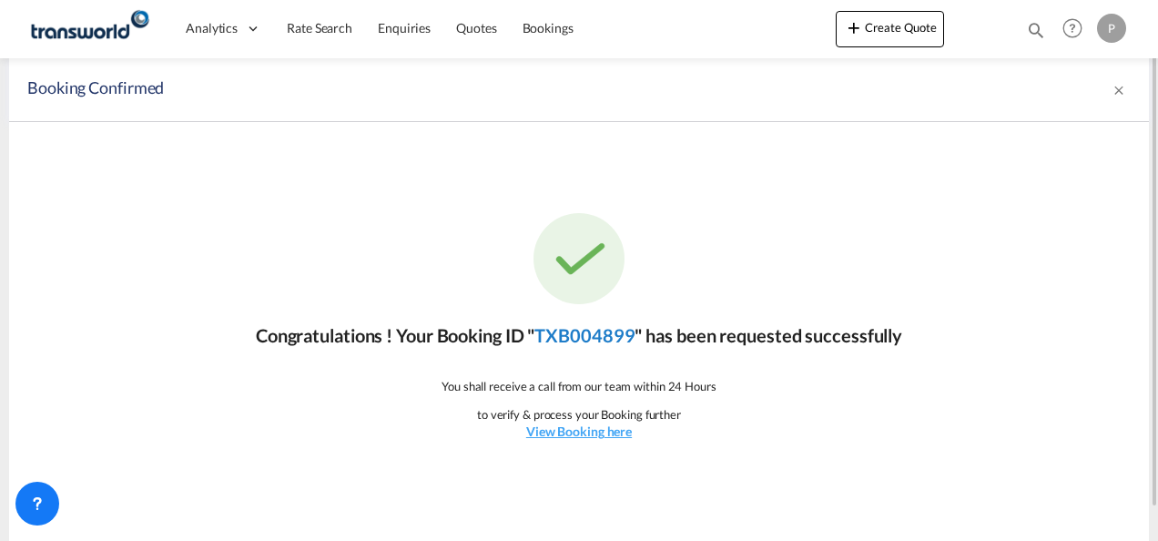
click at [597, 330] on link "TXB004899" at bounding box center [584, 335] width 100 height 22
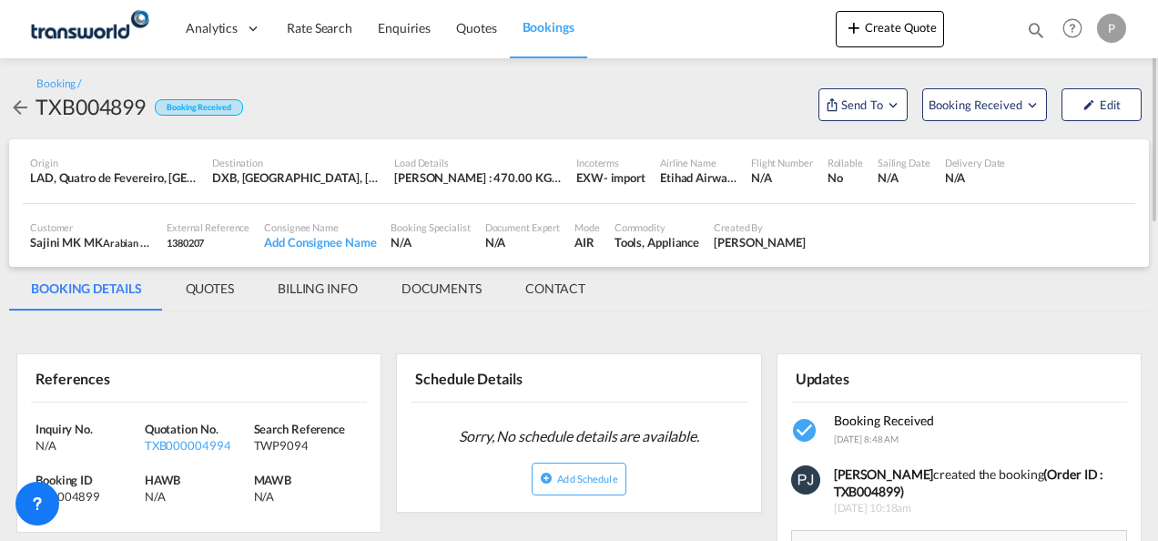
click at [708, 101] on div "Booking / TXB004899 Booking Received Send To OTM Yet to sync Send Shipment Book…" at bounding box center [579, 98] width 1140 height 45
click at [899, 105] on md-icon "Open demo menu" at bounding box center [893, 105] width 16 height 16
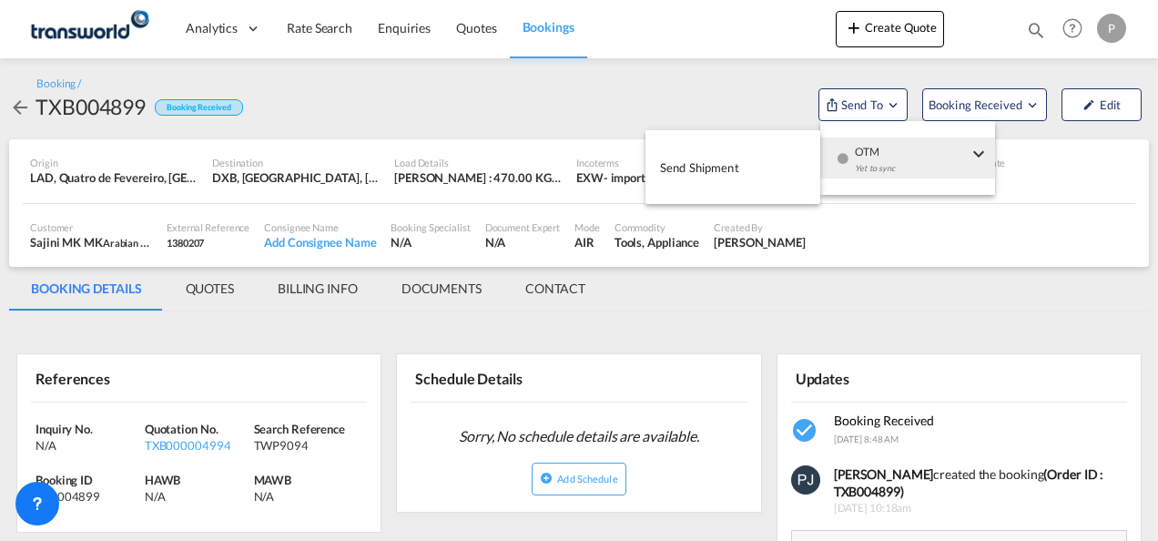
click at [730, 162] on span "Send Shipment" at bounding box center [699, 167] width 79 height 29
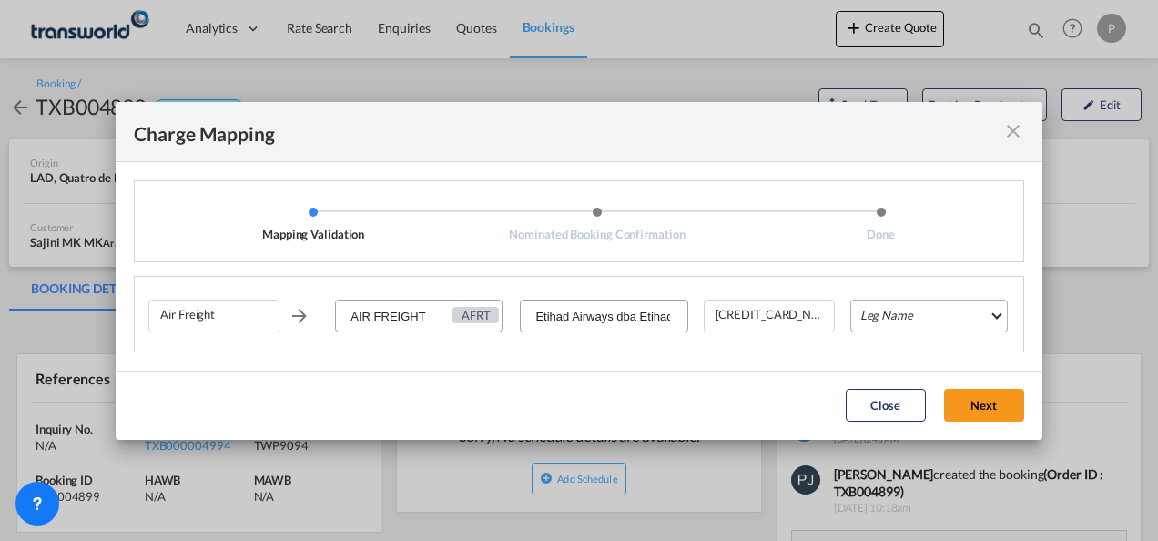
click at [941, 322] on md-select "Leg Name HANDLING ORIGIN HANDLING DESTINATION OTHERS TL PICK UP CUSTOMS ORIGIN …" at bounding box center [929, 316] width 158 height 33
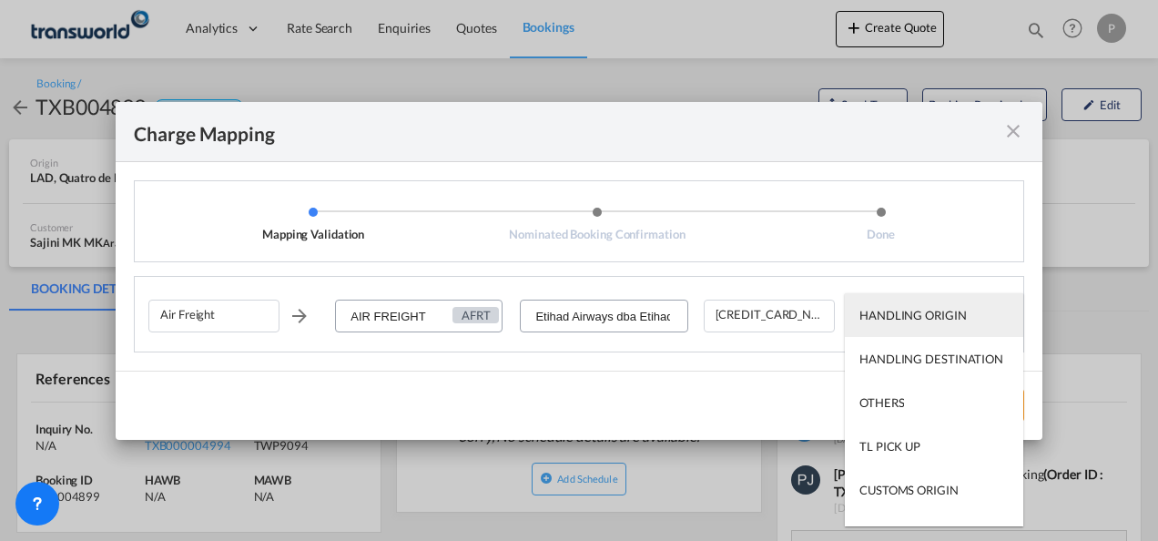
type md-option "HANDLING ORIGIN"
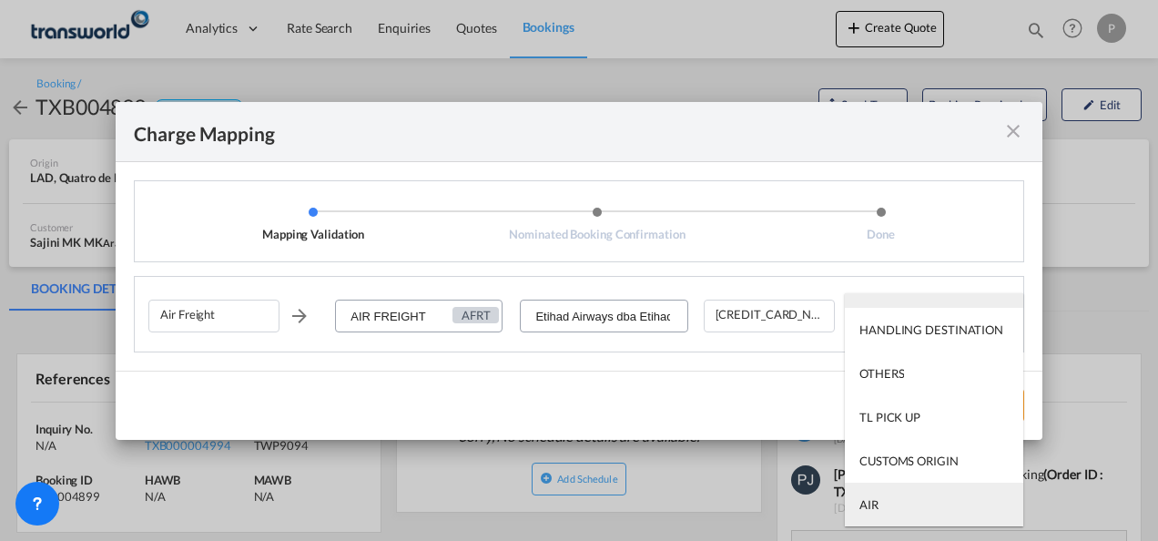
type md-option "AIR"
click at [905, 507] on md-option "AIR" at bounding box center [934, 505] width 178 height 44
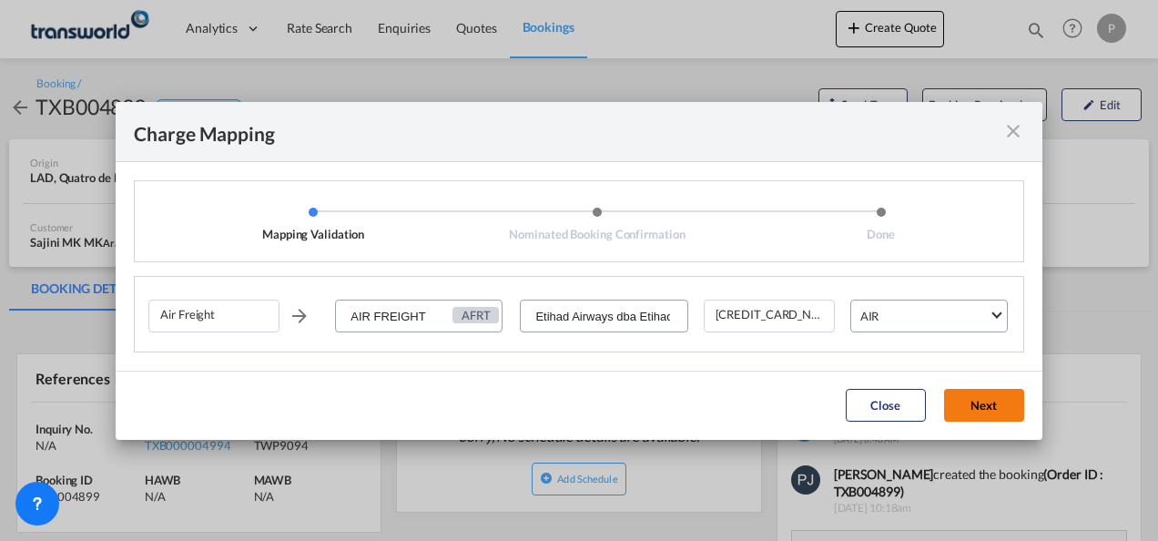
click at [991, 401] on button "Next" at bounding box center [984, 405] width 80 height 33
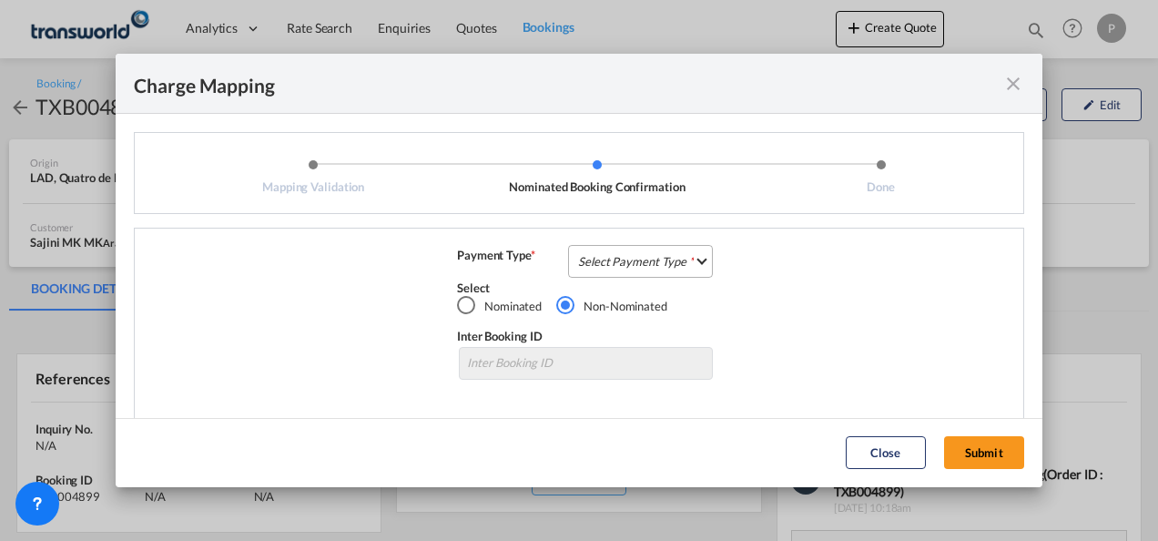
click at [611, 257] on md-select "Select Payment Type COLLECT PREPAID" at bounding box center [640, 261] width 145 height 33
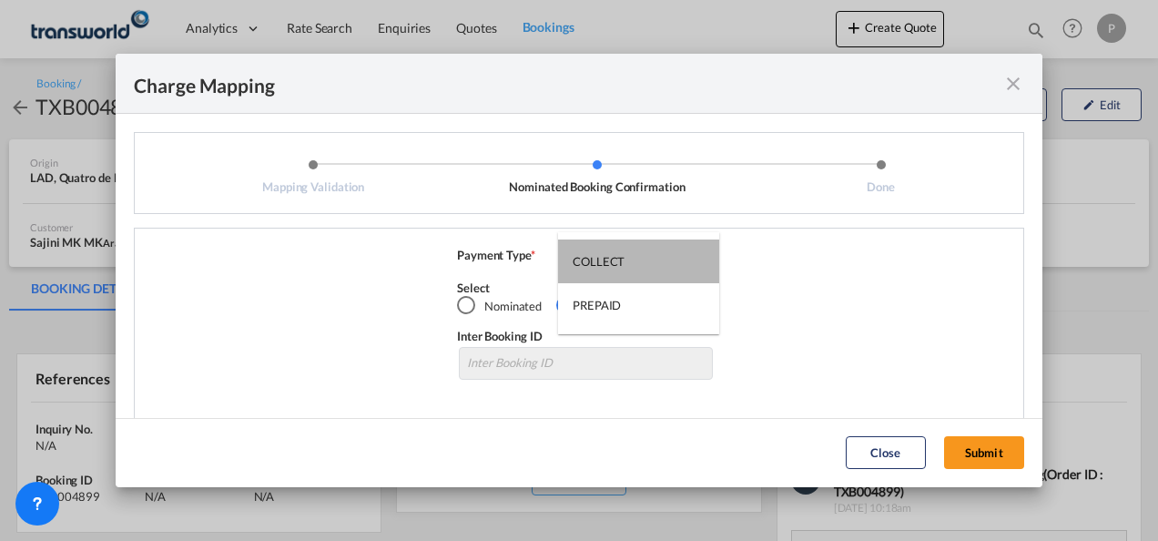
click at [611, 257] on div "COLLECT" at bounding box center [599, 261] width 52 height 16
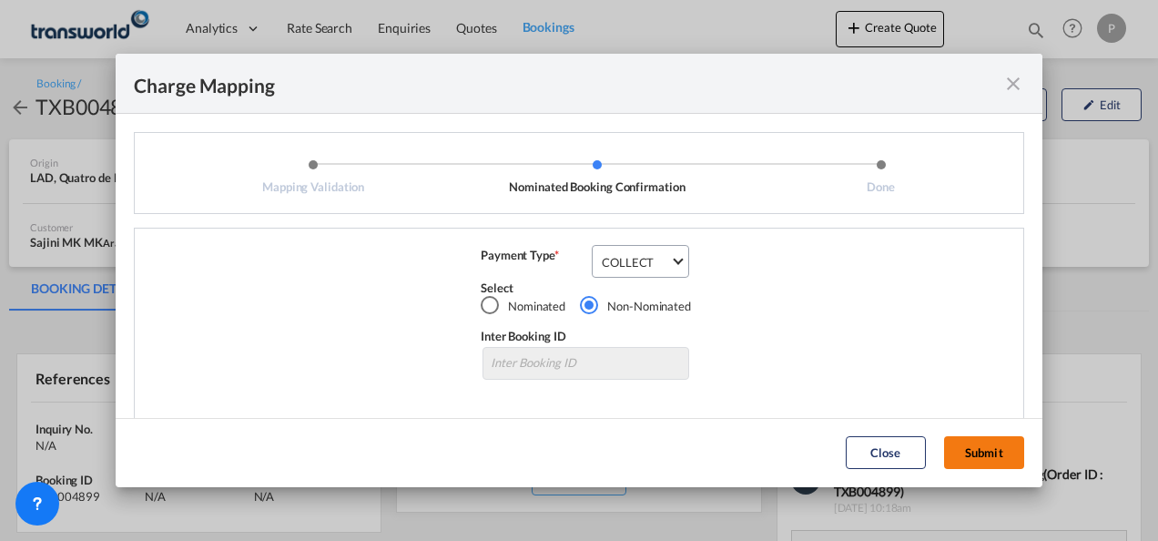
click at [988, 445] on button "Submit" at bounding box center [984, 452] width 80 height 33
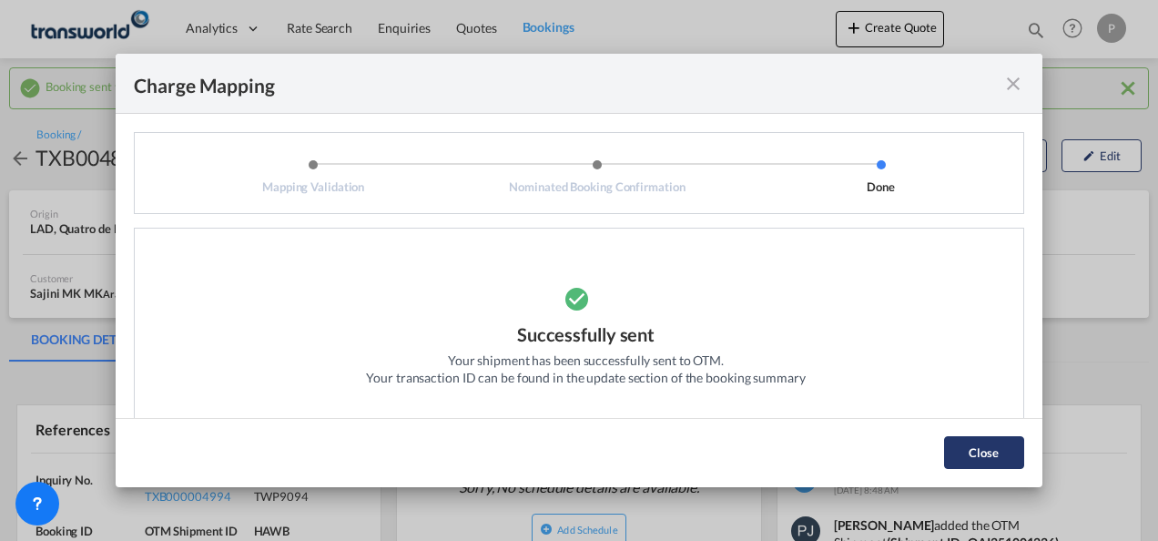
click at [978, 446] on button "Close" at bounding box center [984, 452] width 80 height 33
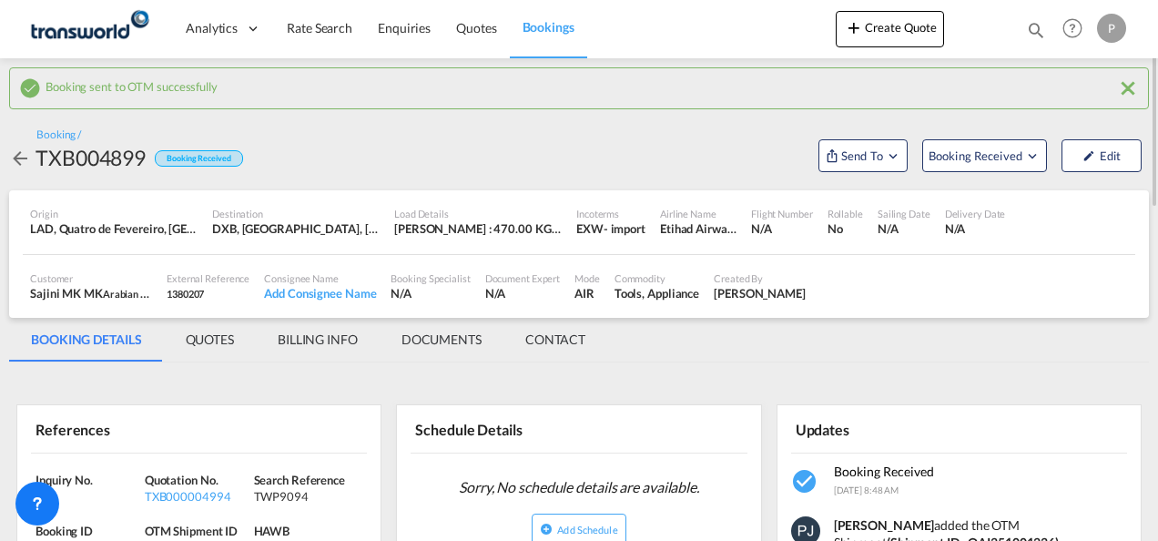
scroll to position [182, 0]
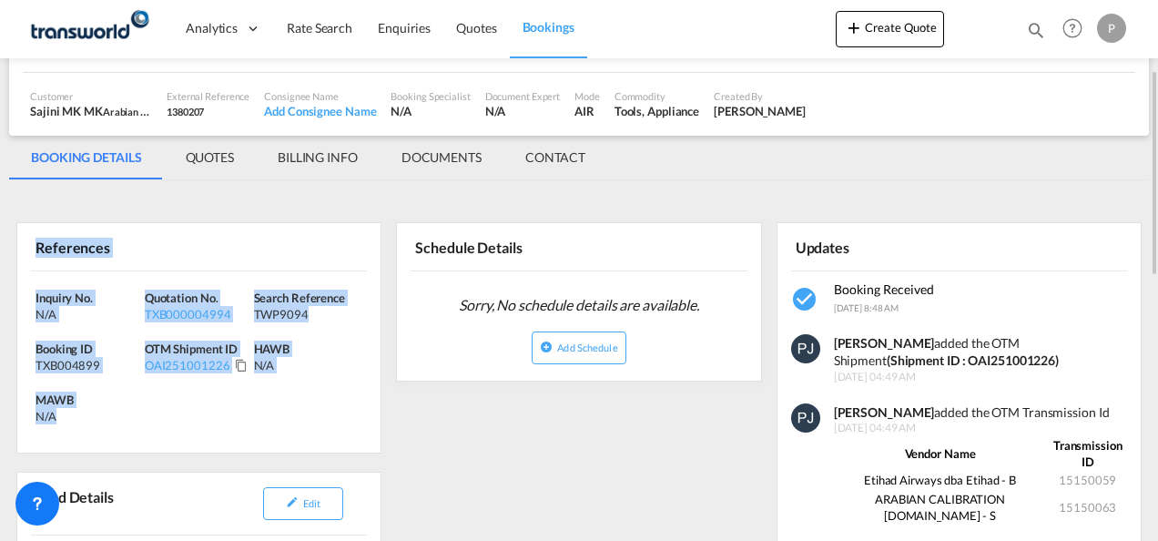
drag, startPoint x: 38, startPoint y: 248, endPoint x: 115, endPoint y: 412, distance: 180.8
click at [115, 412] on div "References Inquiry No. N/A Quotation No. TXB000004994 Search Reference TWP9094 …" at bounding box center [198, 337] width 365 height 231
copy div "References Inquiry No. N/A Quotation No. TXB000004994 Search Reference TWP9094 …"
